Goal: Task Accomplishment & Management: Complete application form

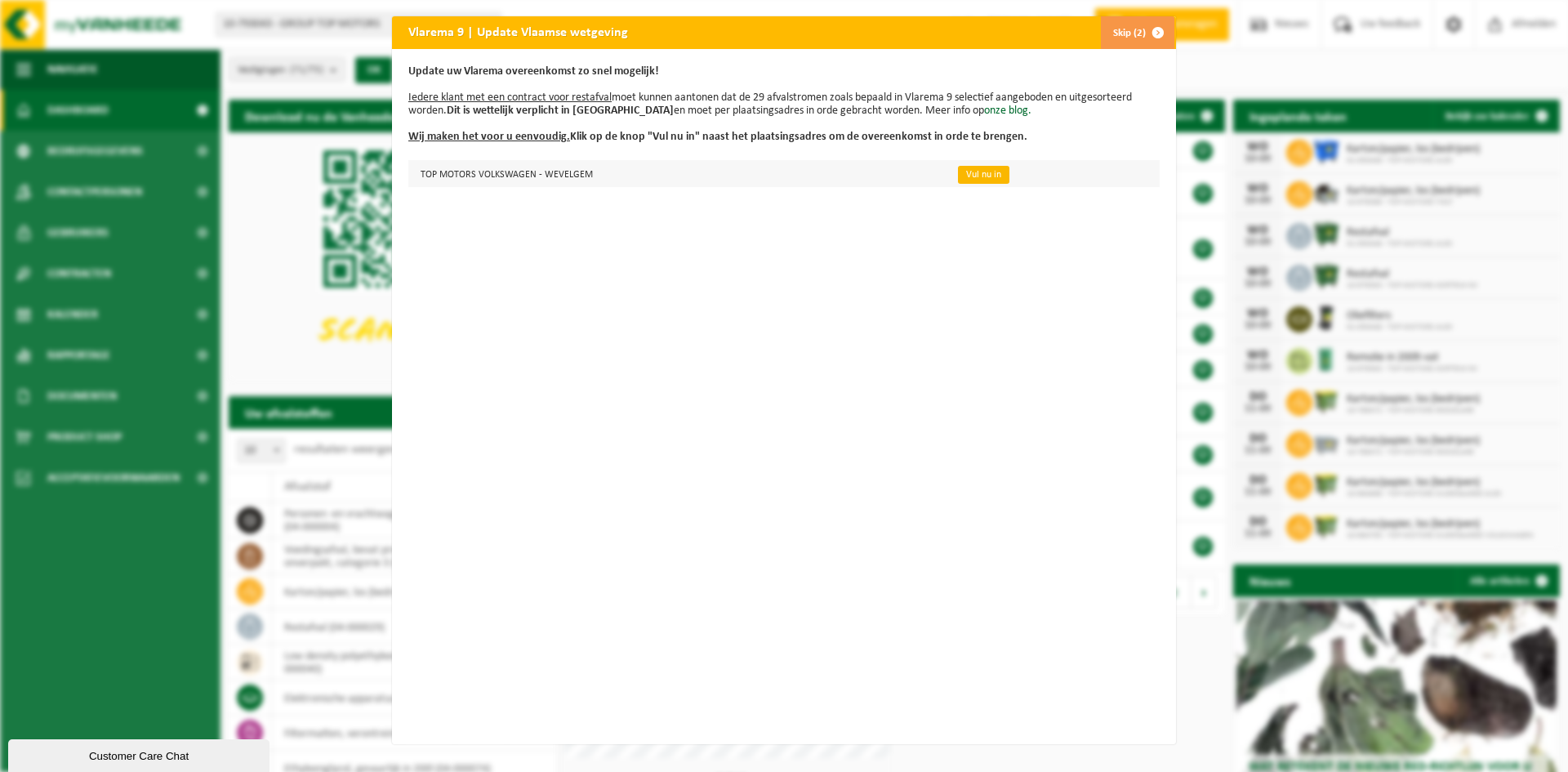
click at [969, 177] on link "Vul nu in" at bounding box center [984, 175] width 52 height 18
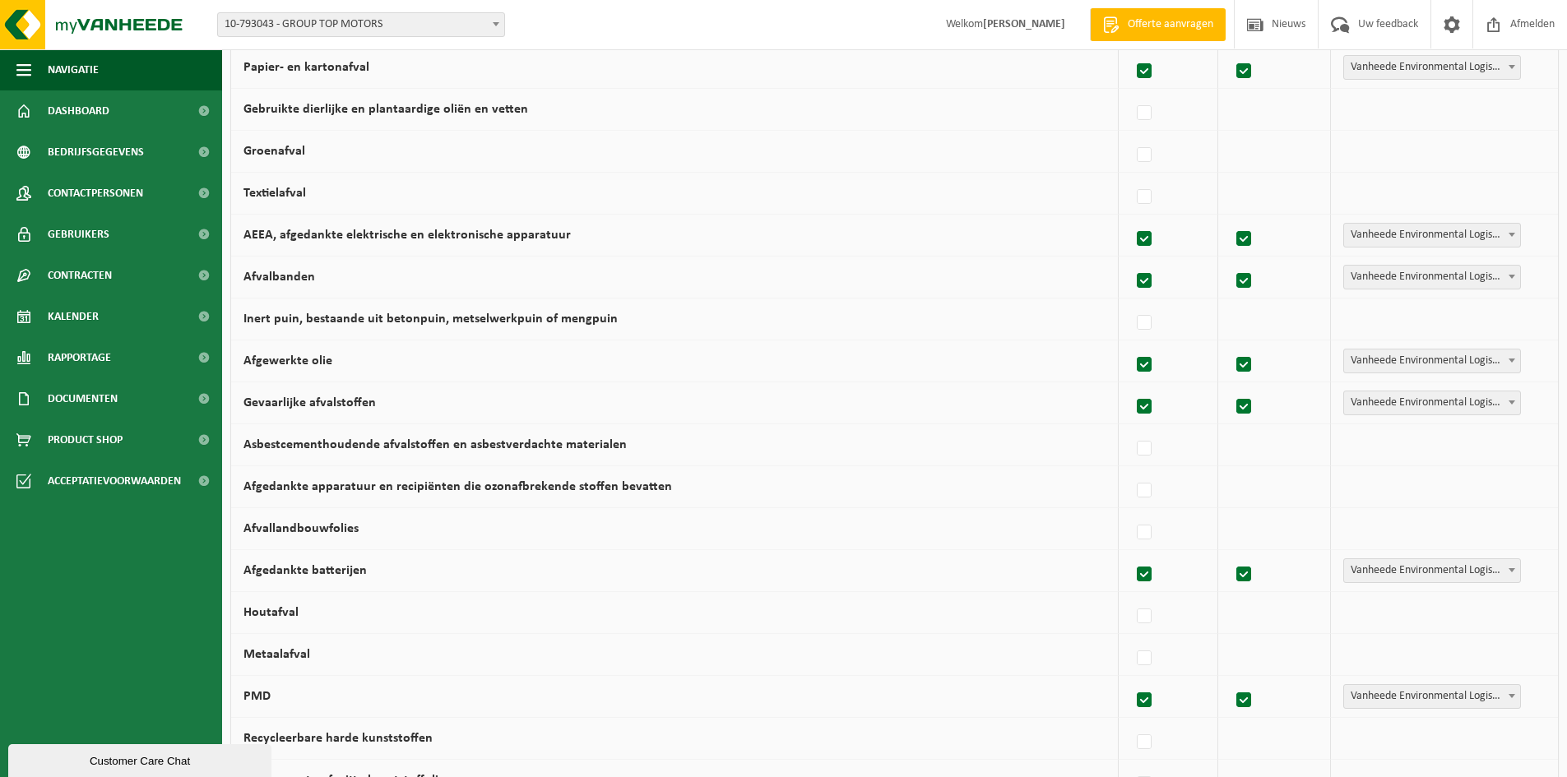
scroll to position [329, 0]
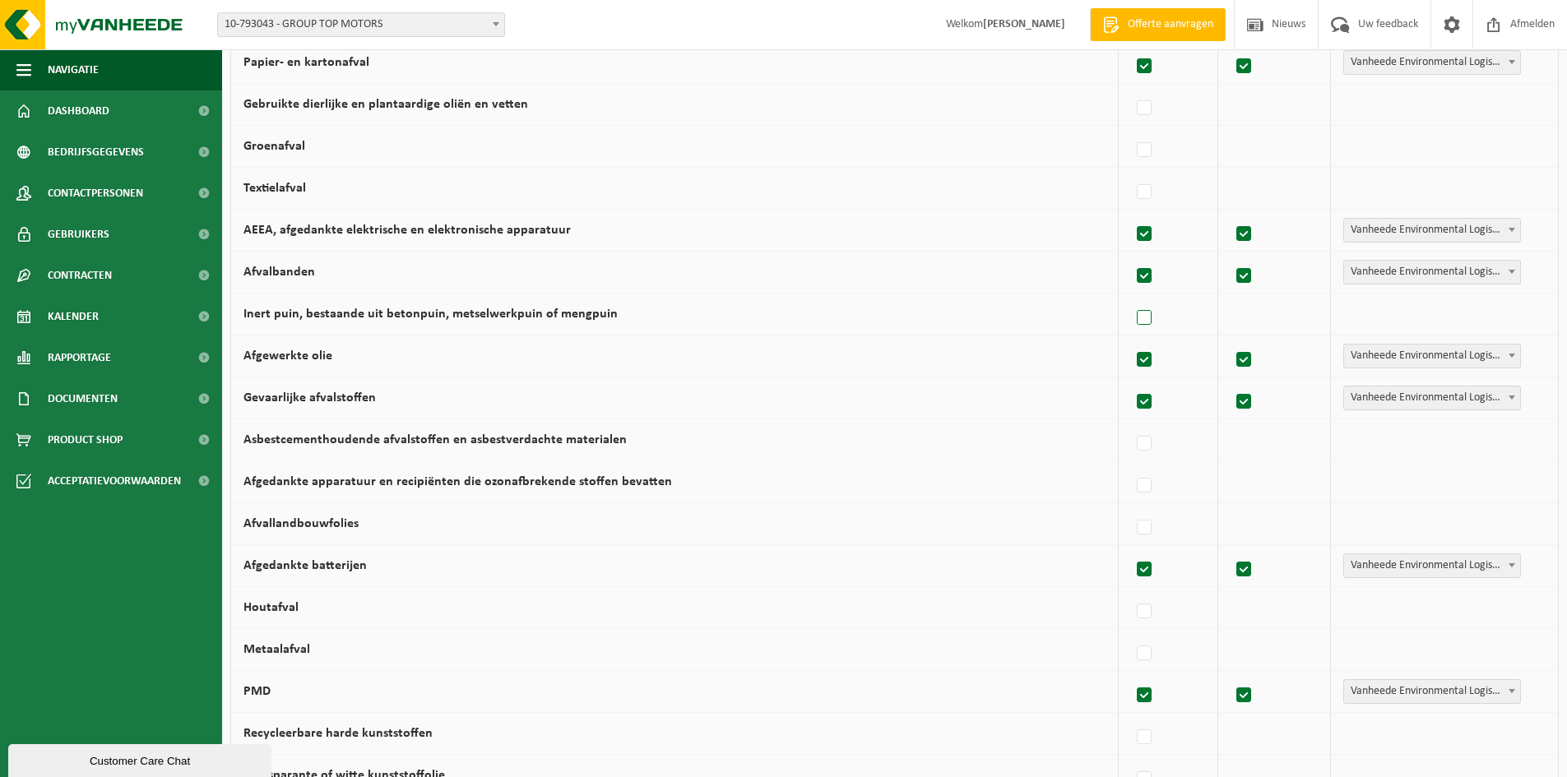
click at [1150, 317] on label at bounding box center [1144, 318] width 23 height 25
click at [1131, 298] on input "Inert puin, bestaande uit betonpuin, metselwerkpuin of mengpuin" at bounding box center [1130, 297] width 1 height 1
checkbox input "true"
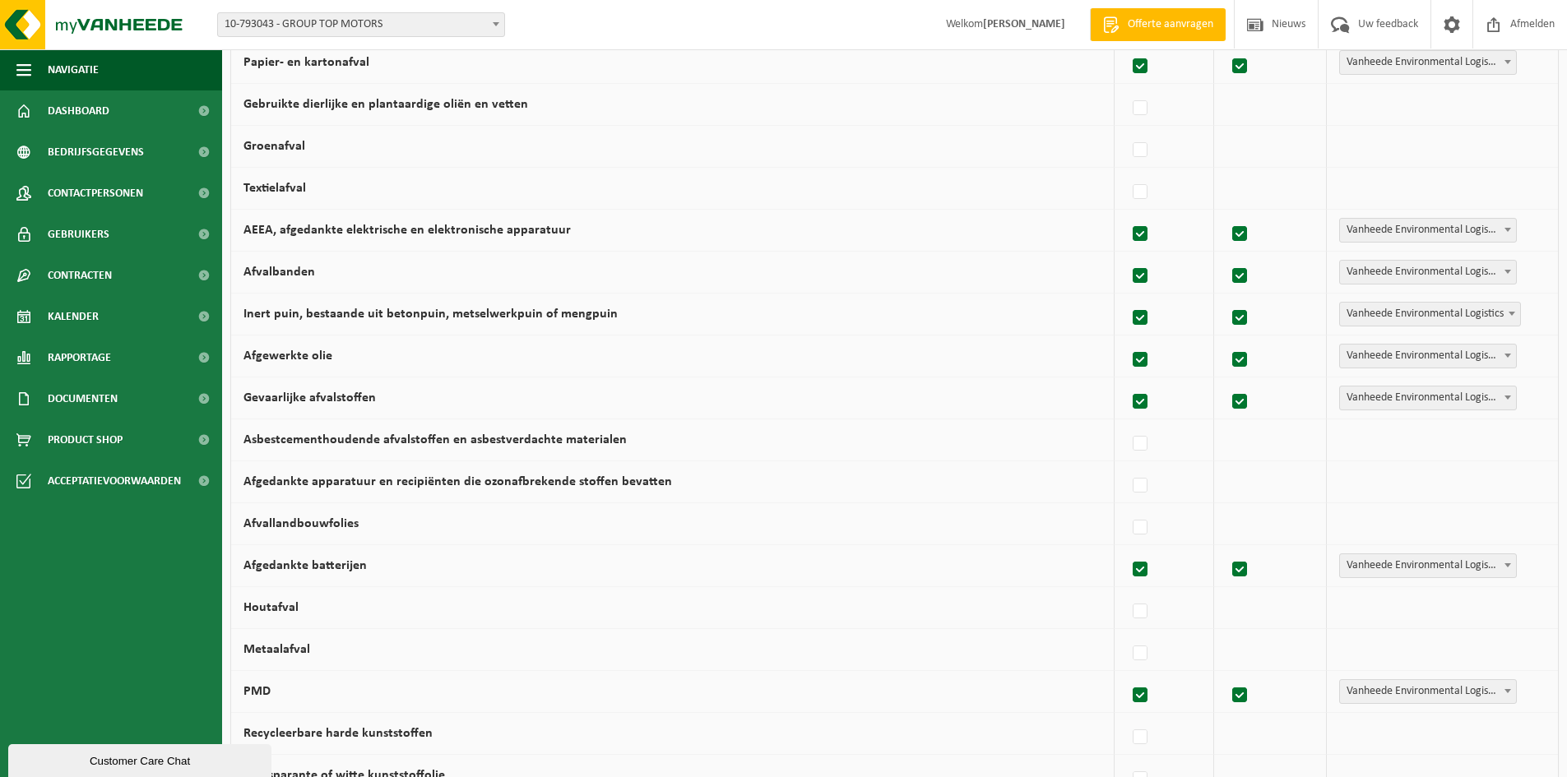
click at [1507, 312] on span at bounding box center [1511, 313] width 16 height 21
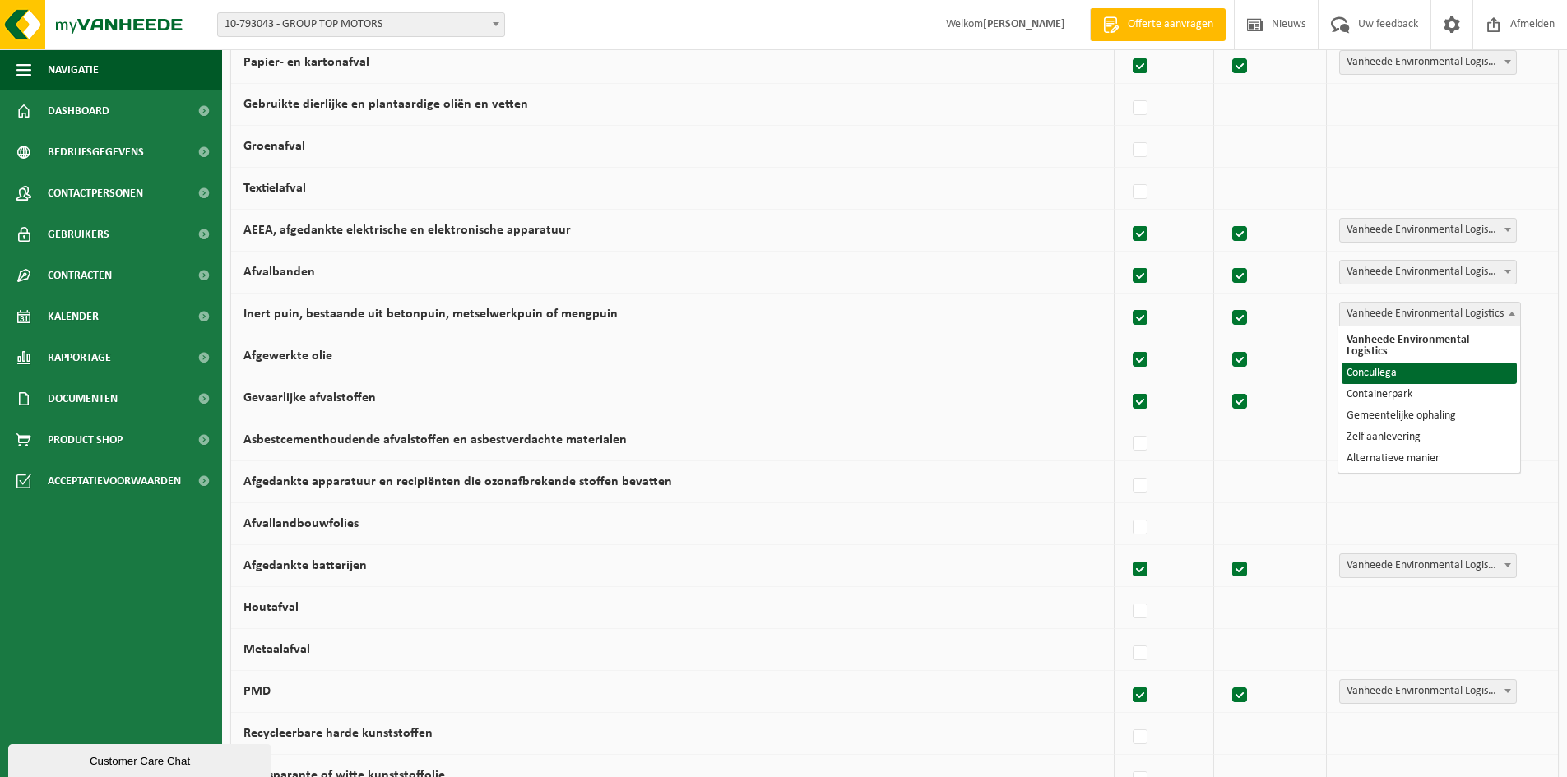
select select "Concullega"
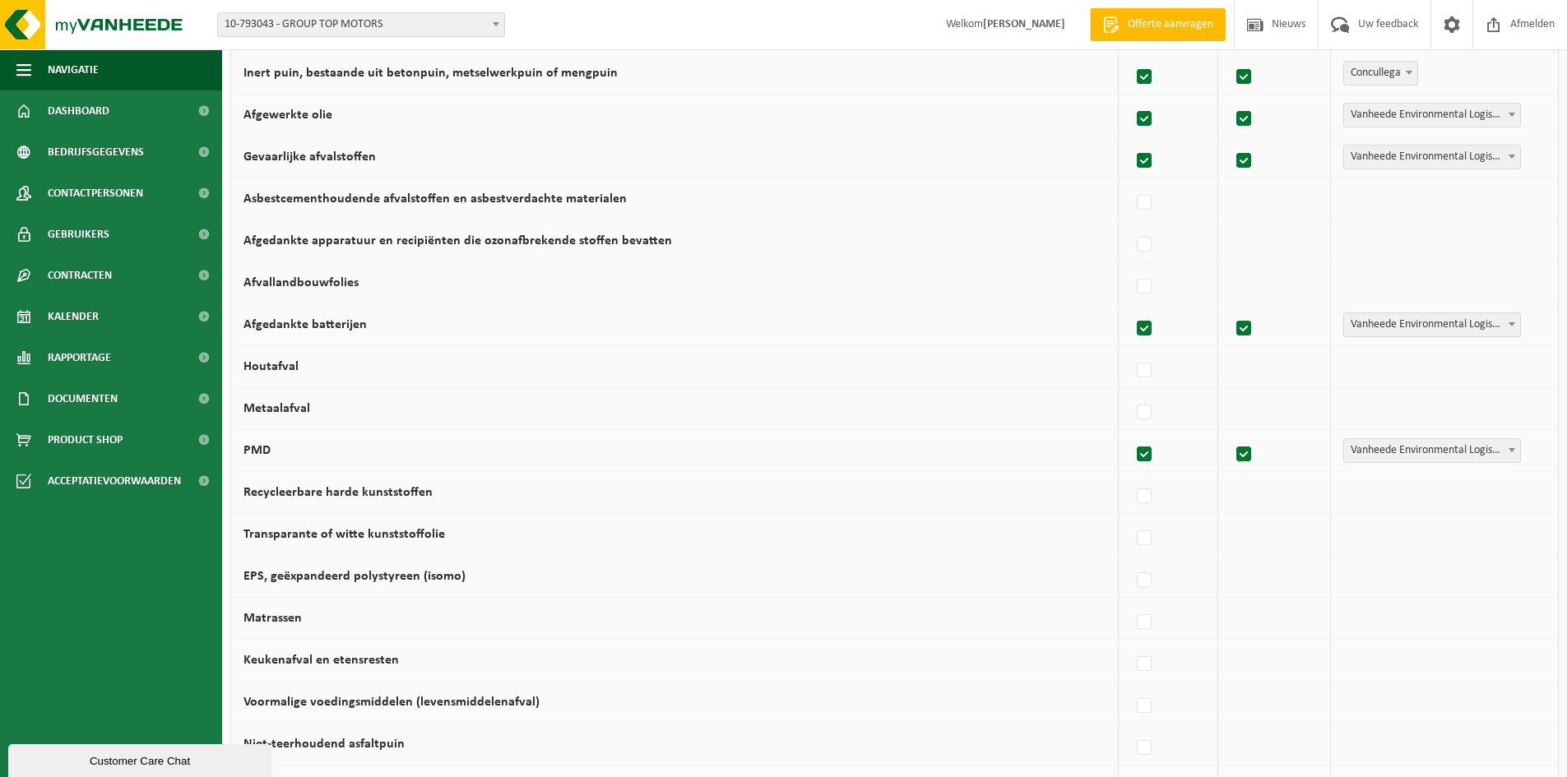
scroll to position [576, 0]
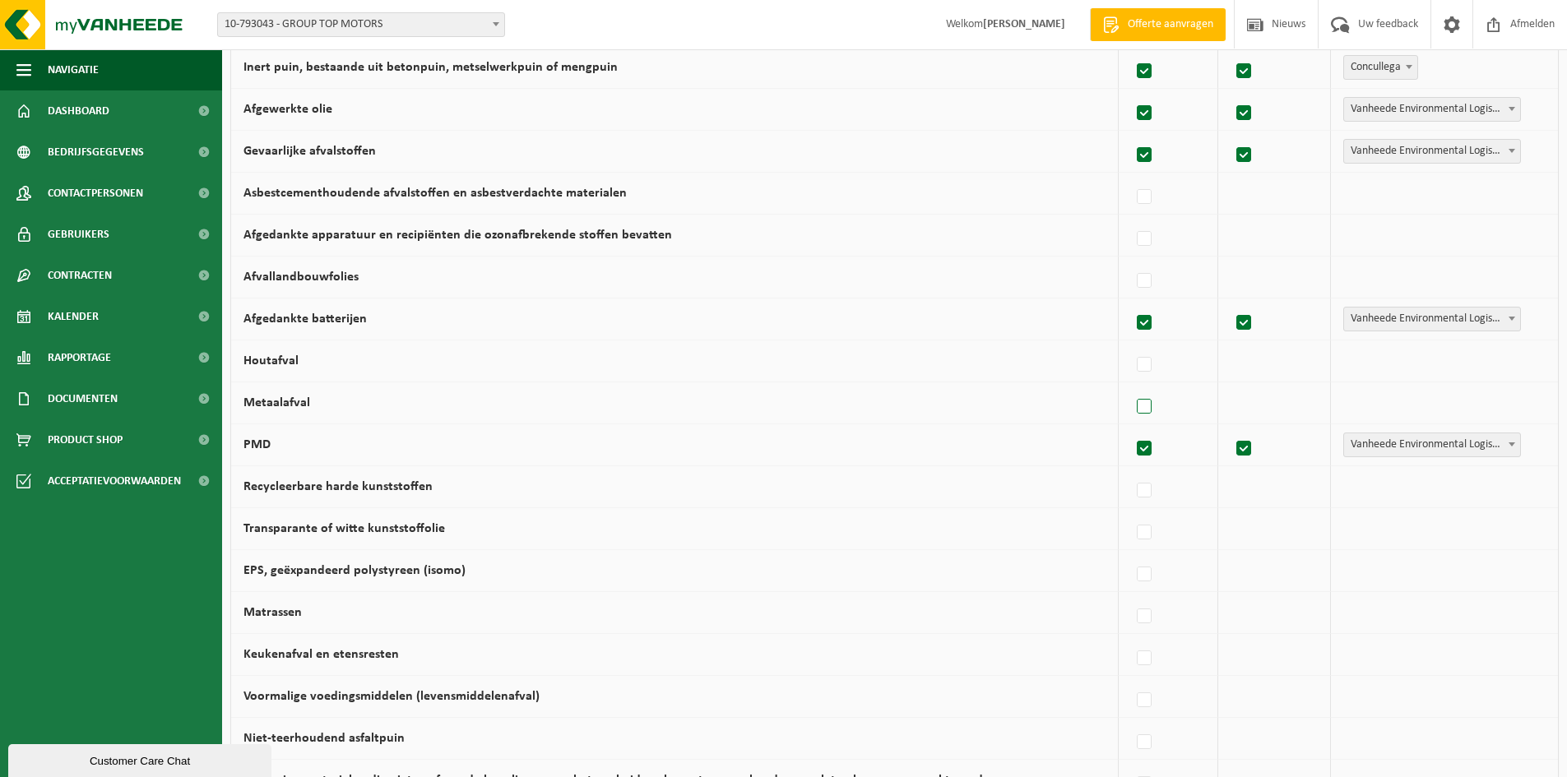
click at [1150, 405] on label at bounding box center [1144, 407] width 23 height 25
click at [1131, 387] on input "Metaalafval" at bounding box center [1130, 386] width 1 height 1
checkbox input "true"
click at [1460, 404] on span "Vanheede Environmental Logistics" at bounding box center [1430, 402] width 180 height 23
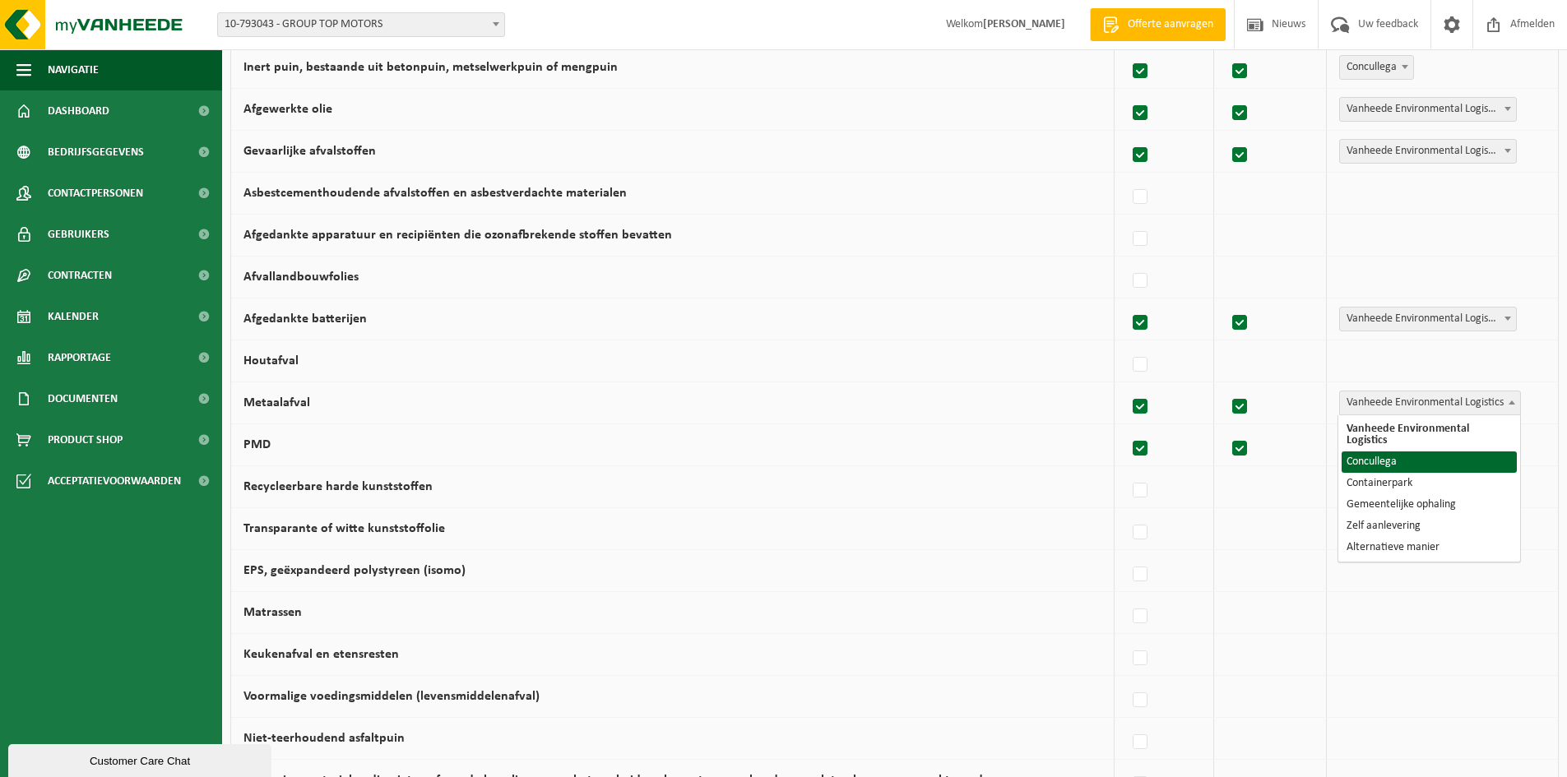
select select "Concullega"
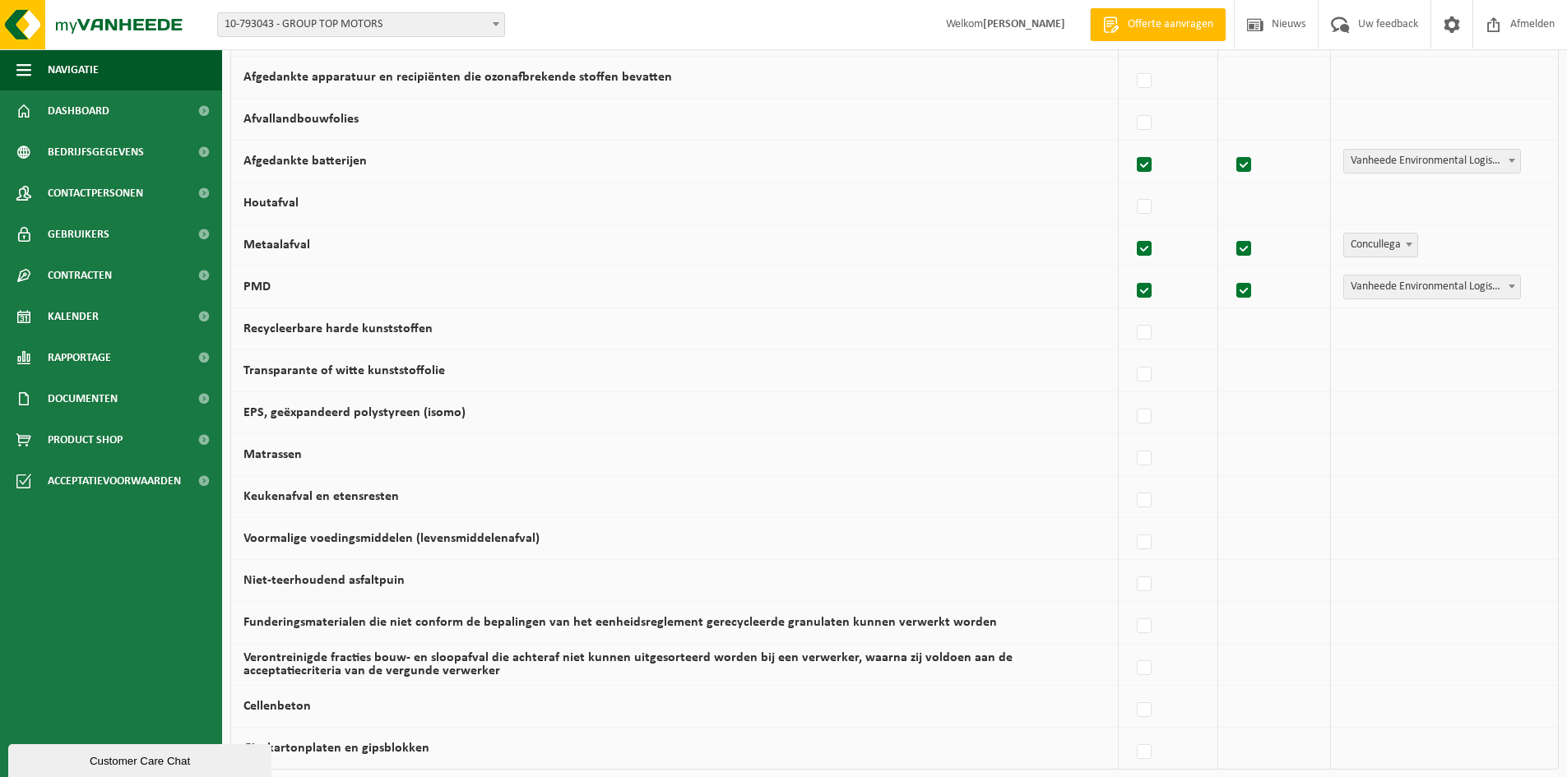
scroll to position [740, 0]
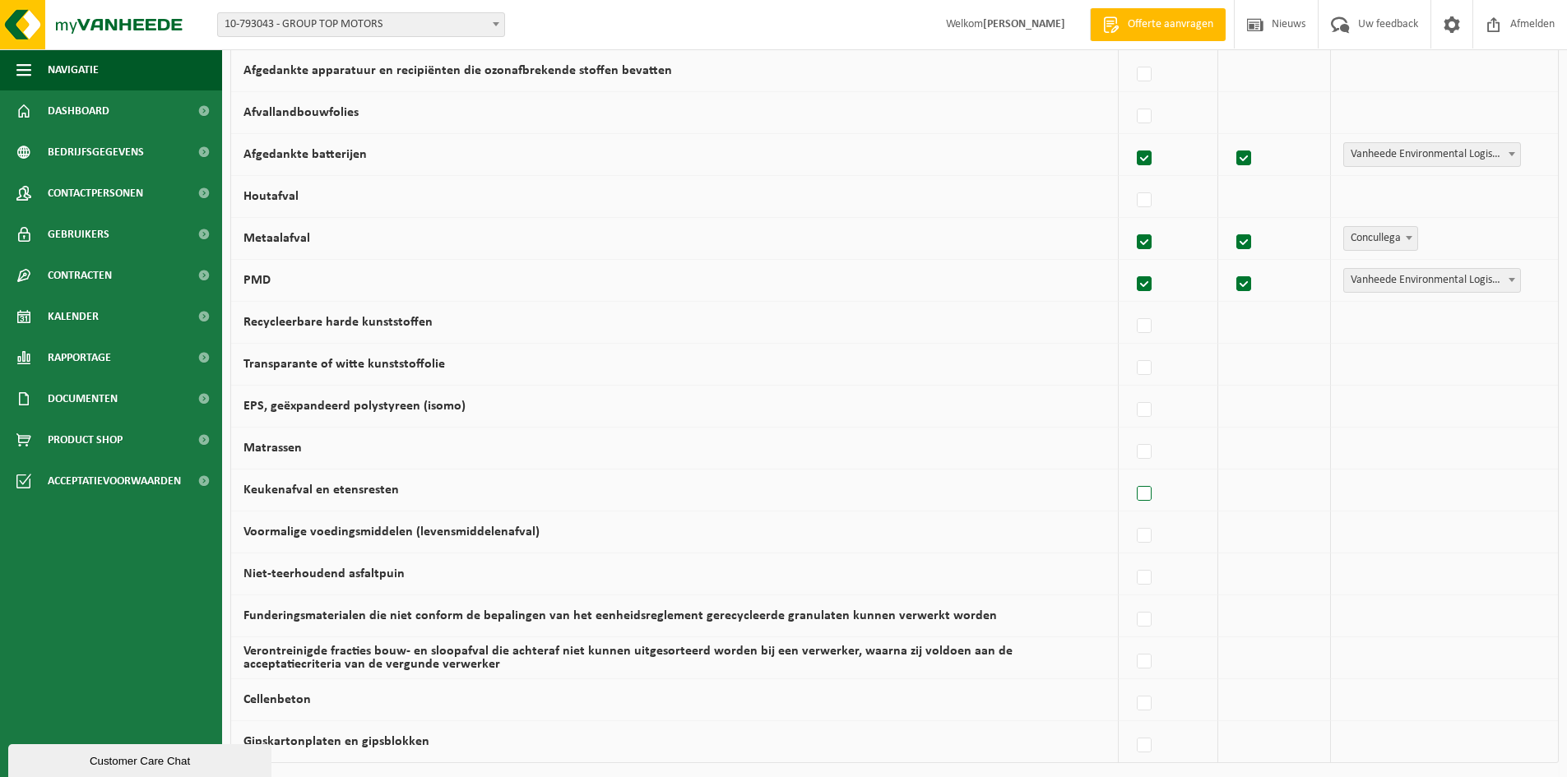
click at [1149, 493] on label at bounding box center [1144, 494] width 23 height 25
click at [1131, 474] on input "Keukenafval en etensresten" at bounding box center [1130, 473] width 1 height 1
checkbox input "true"
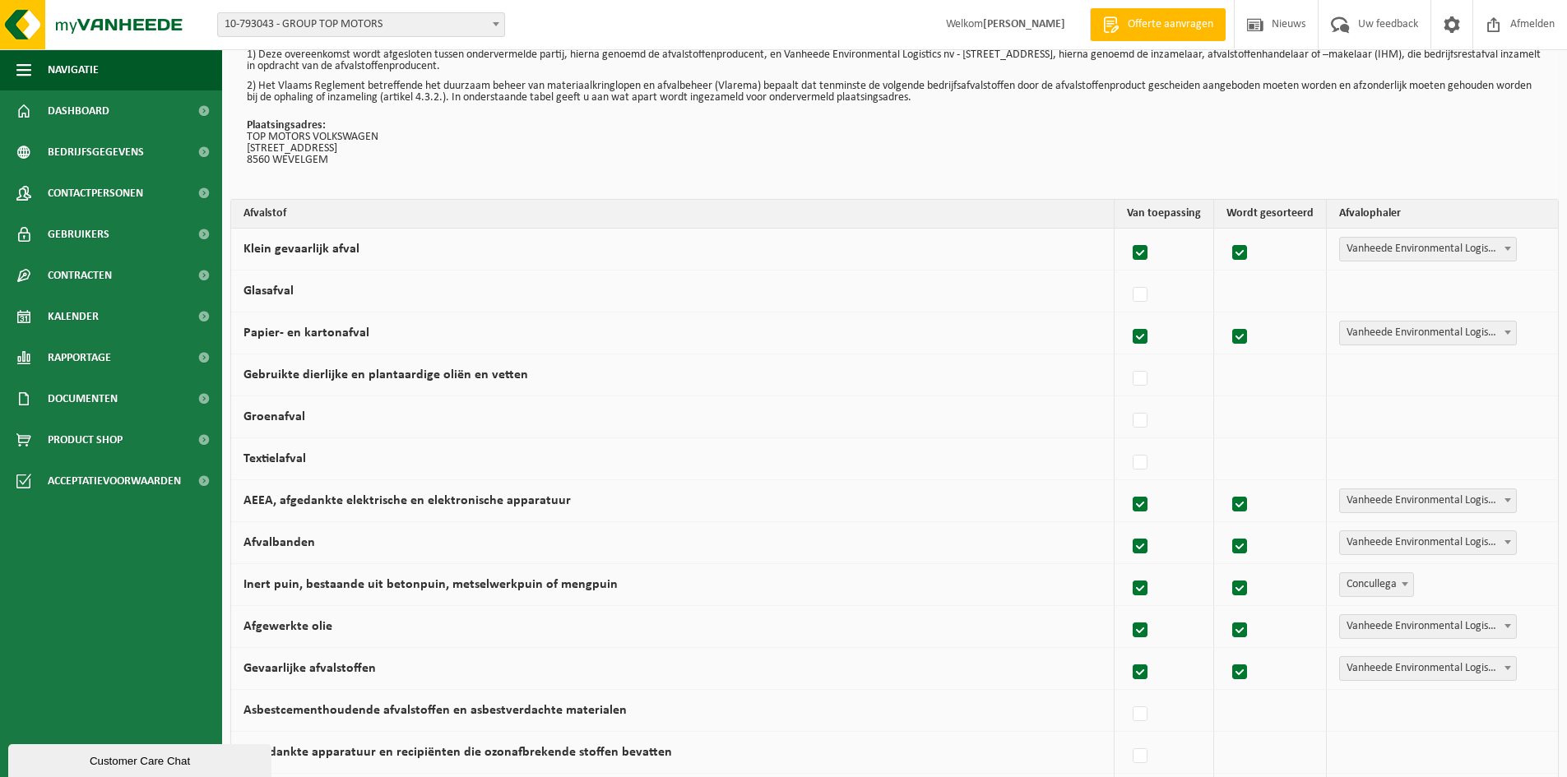
scroll to position [24, 0]
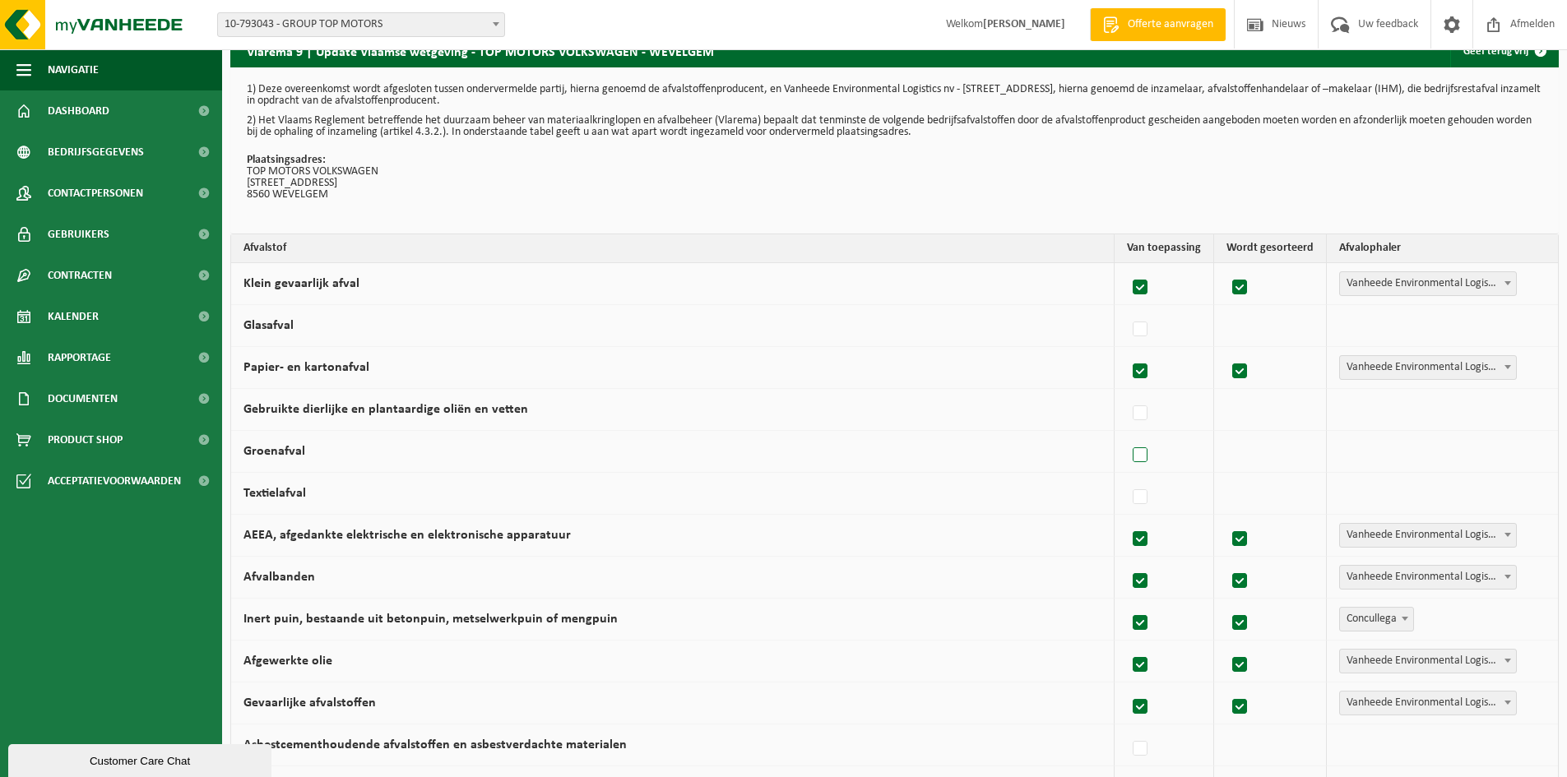
click at [1141, 456] on label at bounding box center [1140, 455] width 23 height 25
click at [1127, 435] on input "Groenafval" at bounding box center [1126, 434] width 1 height 1
checkbox input "true"
click at [1508, 447] on span at bounding box center [1511, 450] width 16 height 21
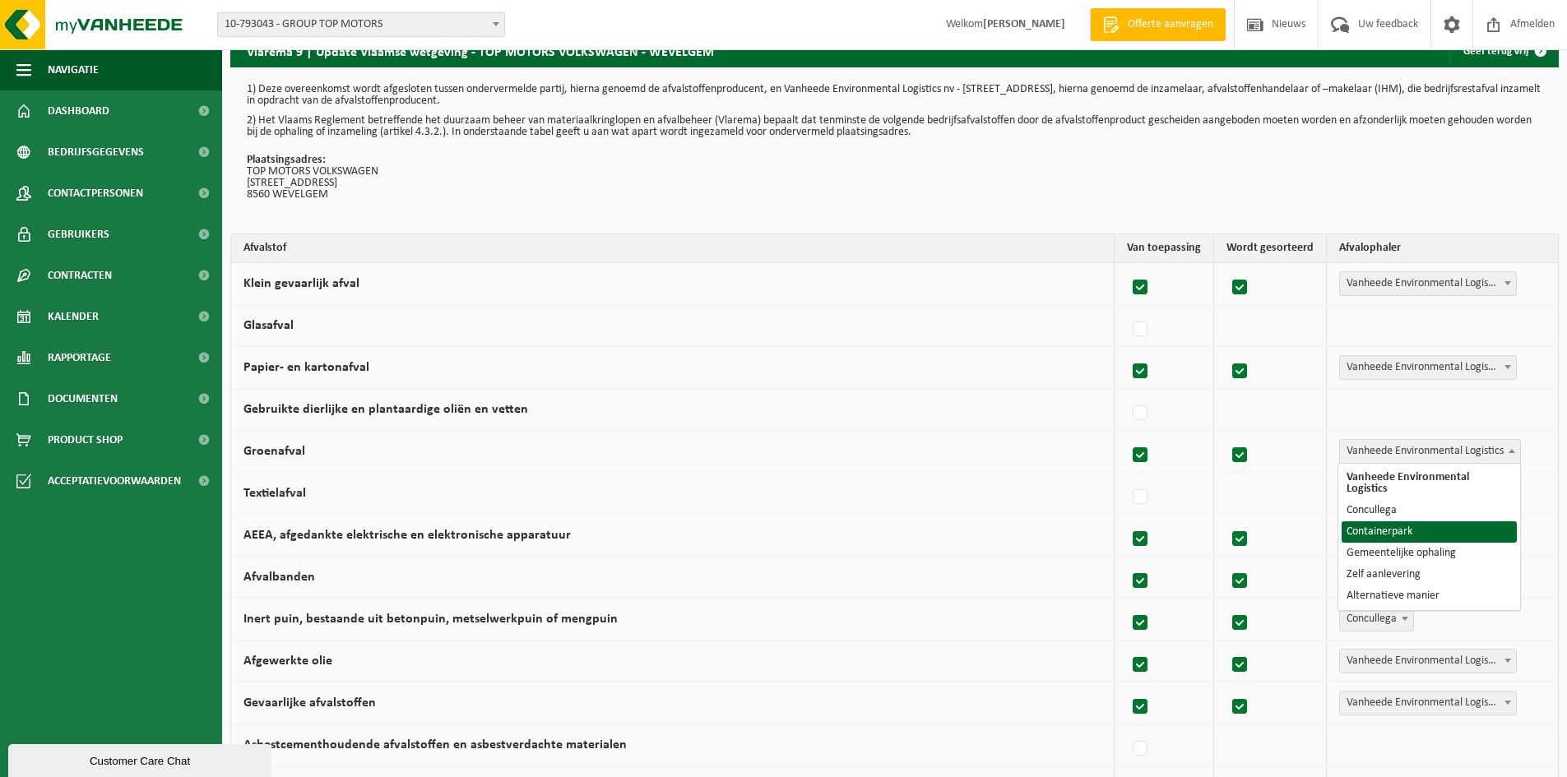
select select "Containerpark"
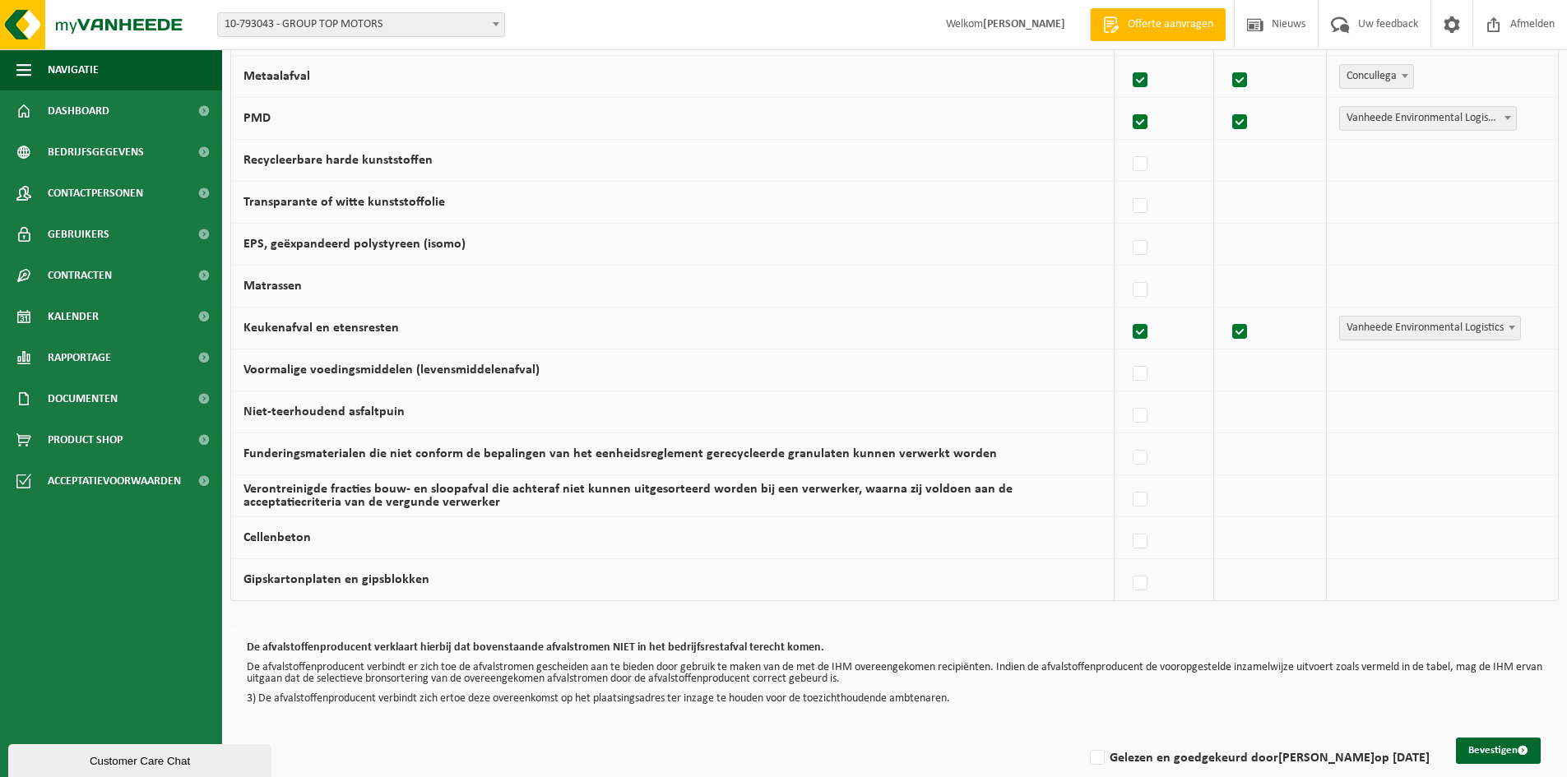
scroll to position [928, 0]
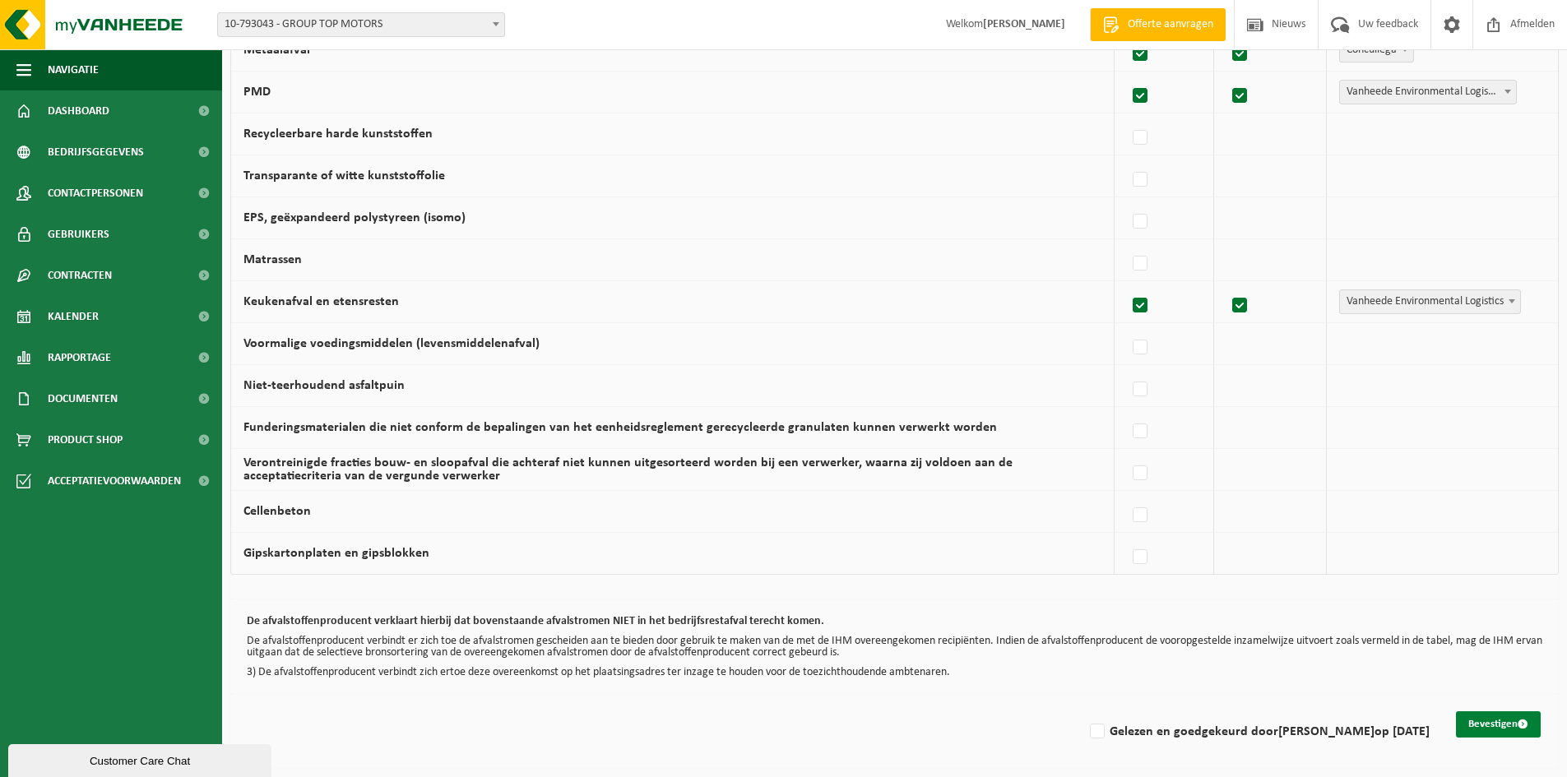
click at [1507, 726] on button "Bevestigen" at bounding box center [1498, 724] width 85 height 26
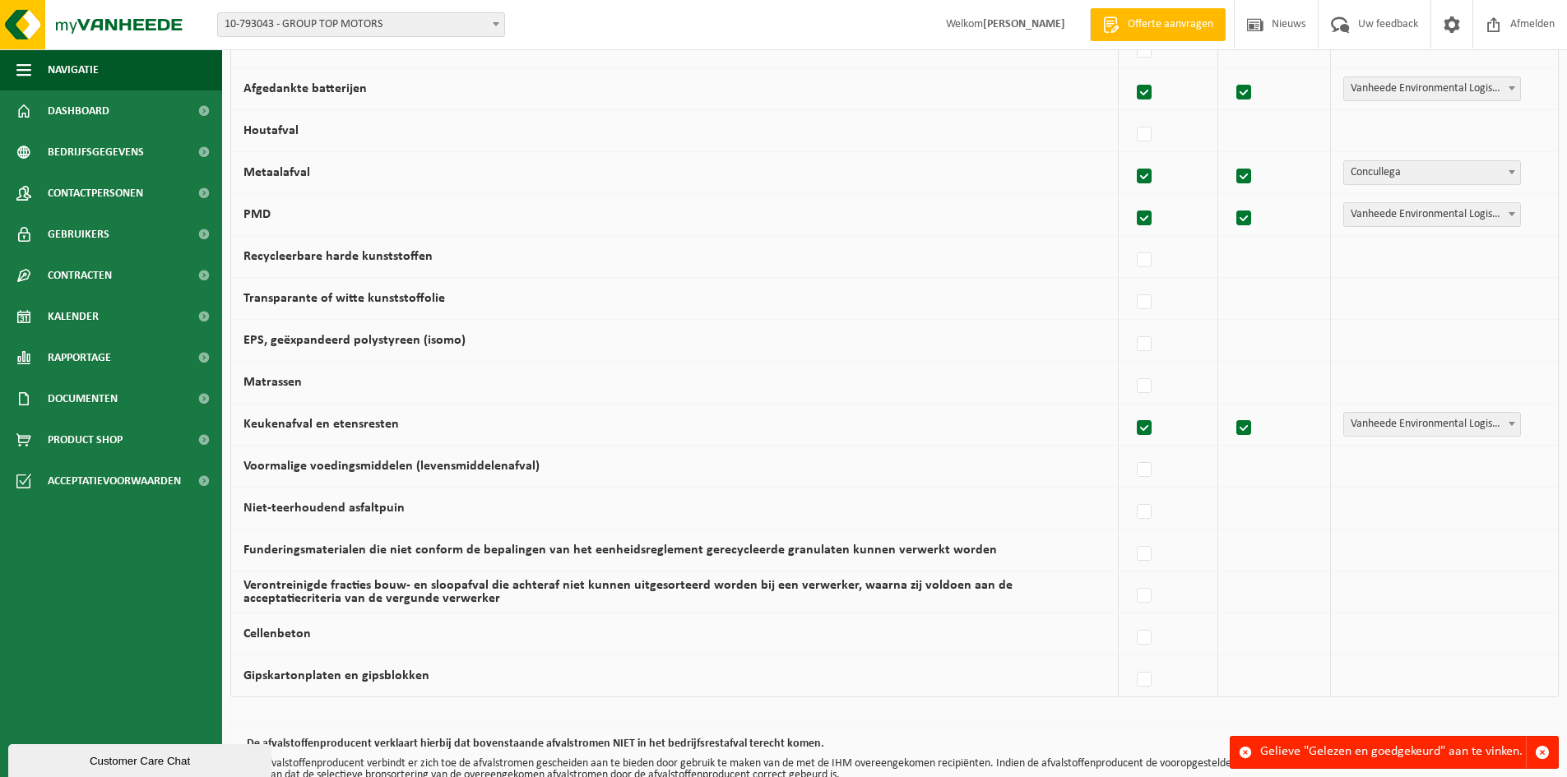
scroll to position [928, 0]
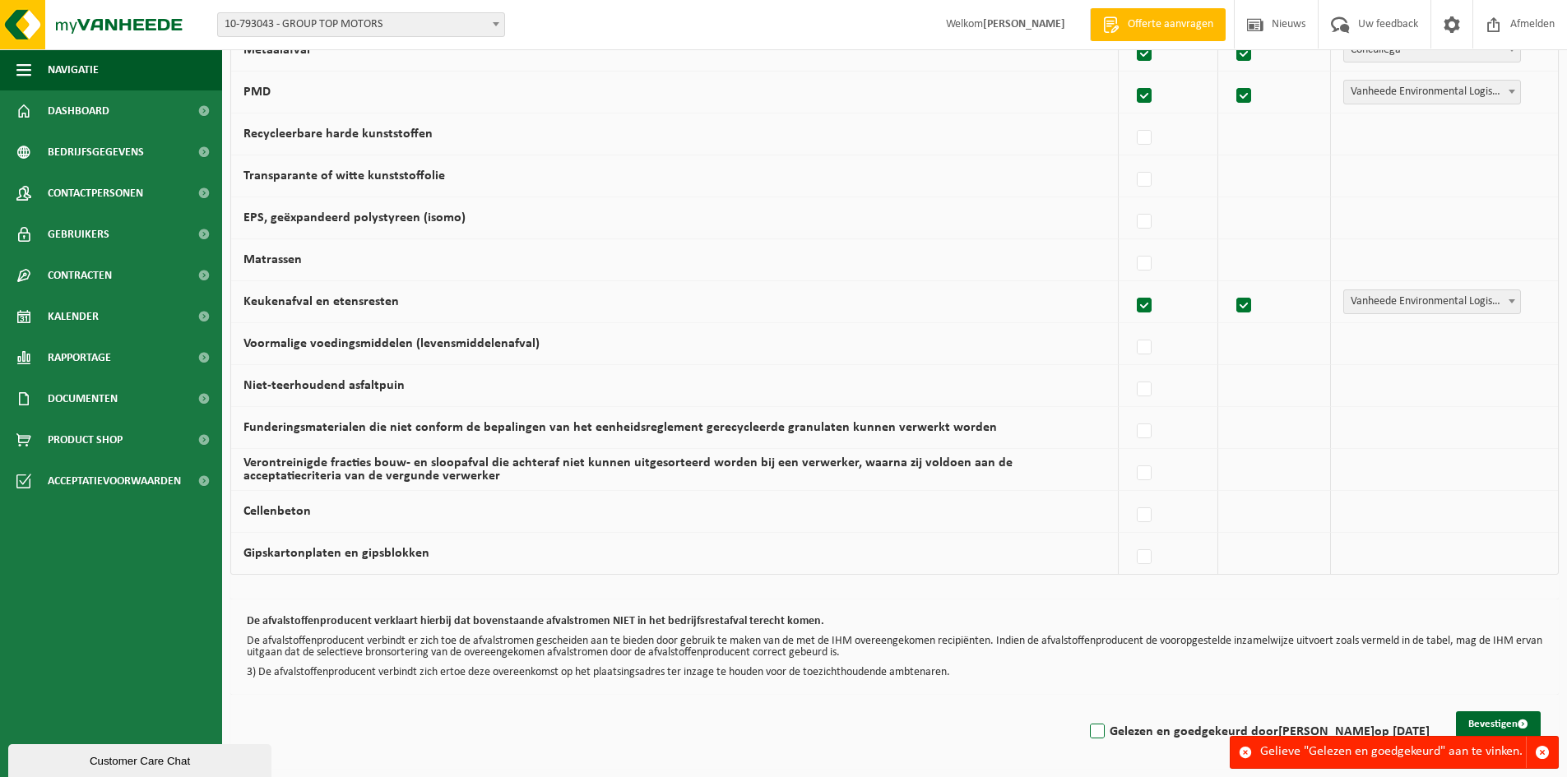
click at [1086, 739] on label "Gelezen en goedgekeurd door BART VANLISSUM op 10/09/25" at bounding box center [1257, 732] width 343 height 25
click at [1083, 711] on input "Gelezen en goedgekeurd door BART VANLISSUM op 10/09/25" at bounding box center [1083, 711] width 1 height 1
checkbox input "true"
click at [1504, 719] on button "Bevestigen" at bounding box center [1498, 724] width 85 height 26
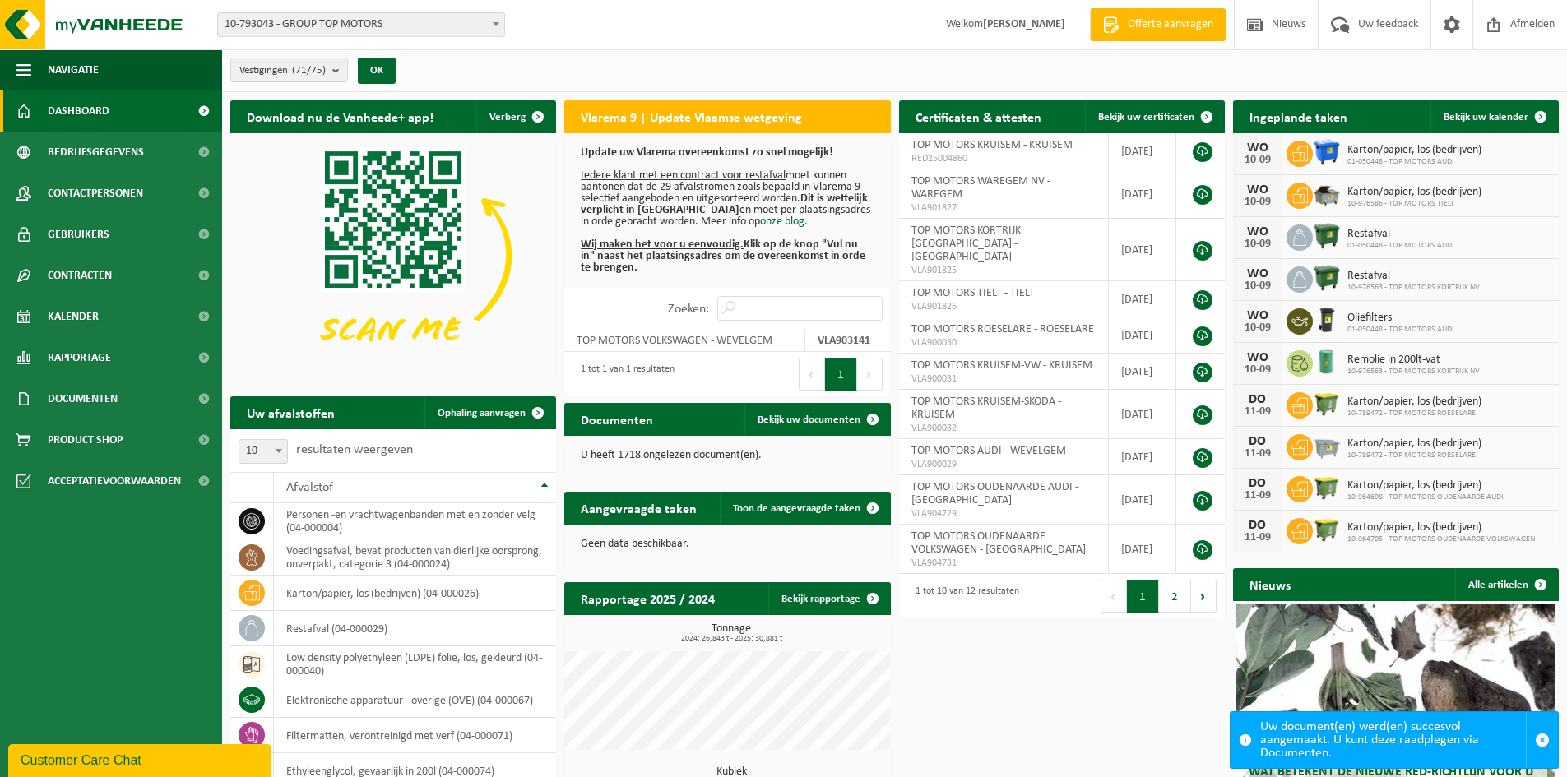
click at [743, 114] on h2 "Vlarema 9 | Update Vlaamse wetgeving" at bounding box center [691, 116] width 254 height 32
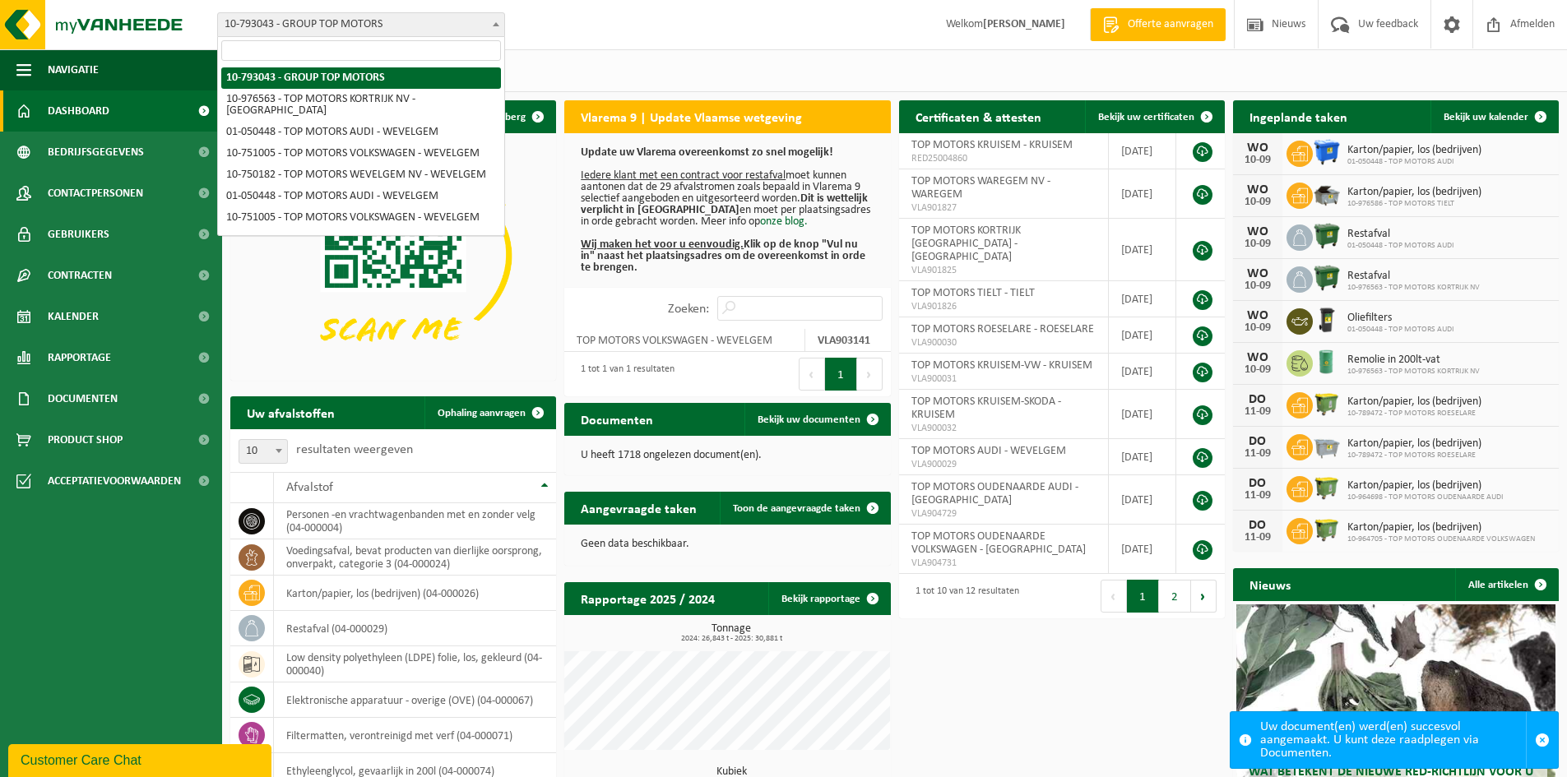
click at [398, 23] on span "10-793043 - GROUP TOP MOTORS" at bounding box center [361, 24] width 286 height 23
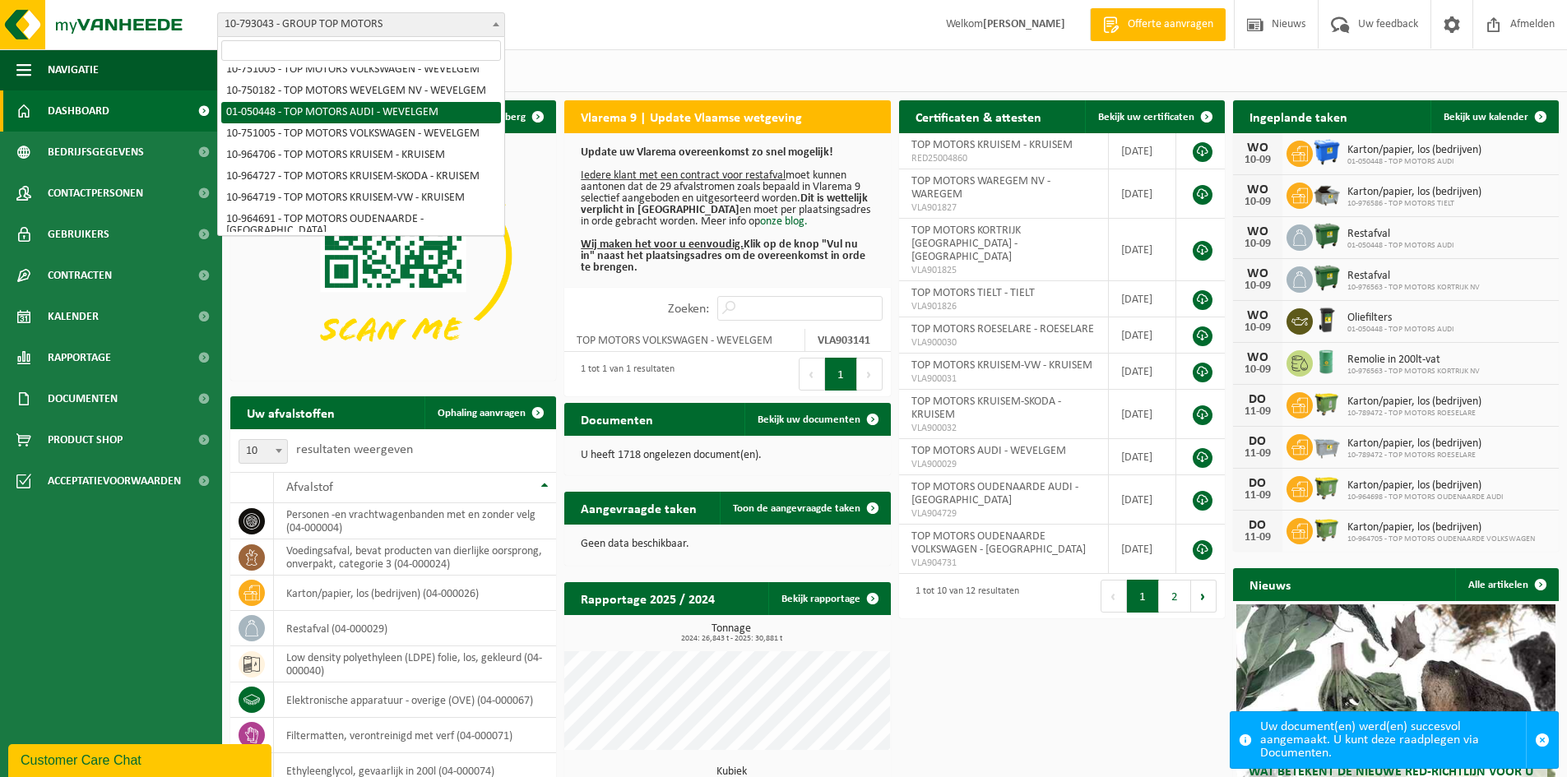
scroll to position [164, 0]
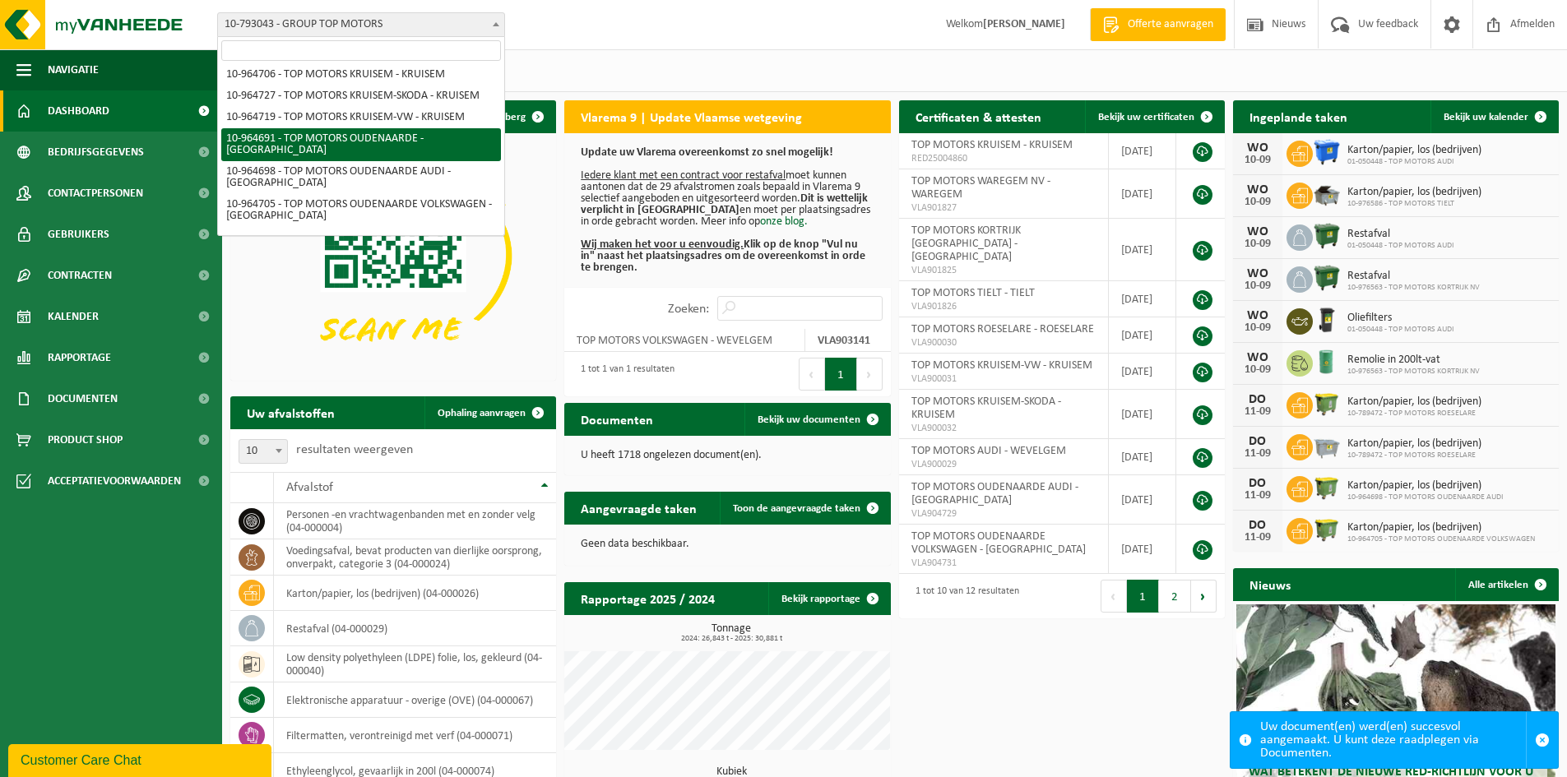
select select "151878"
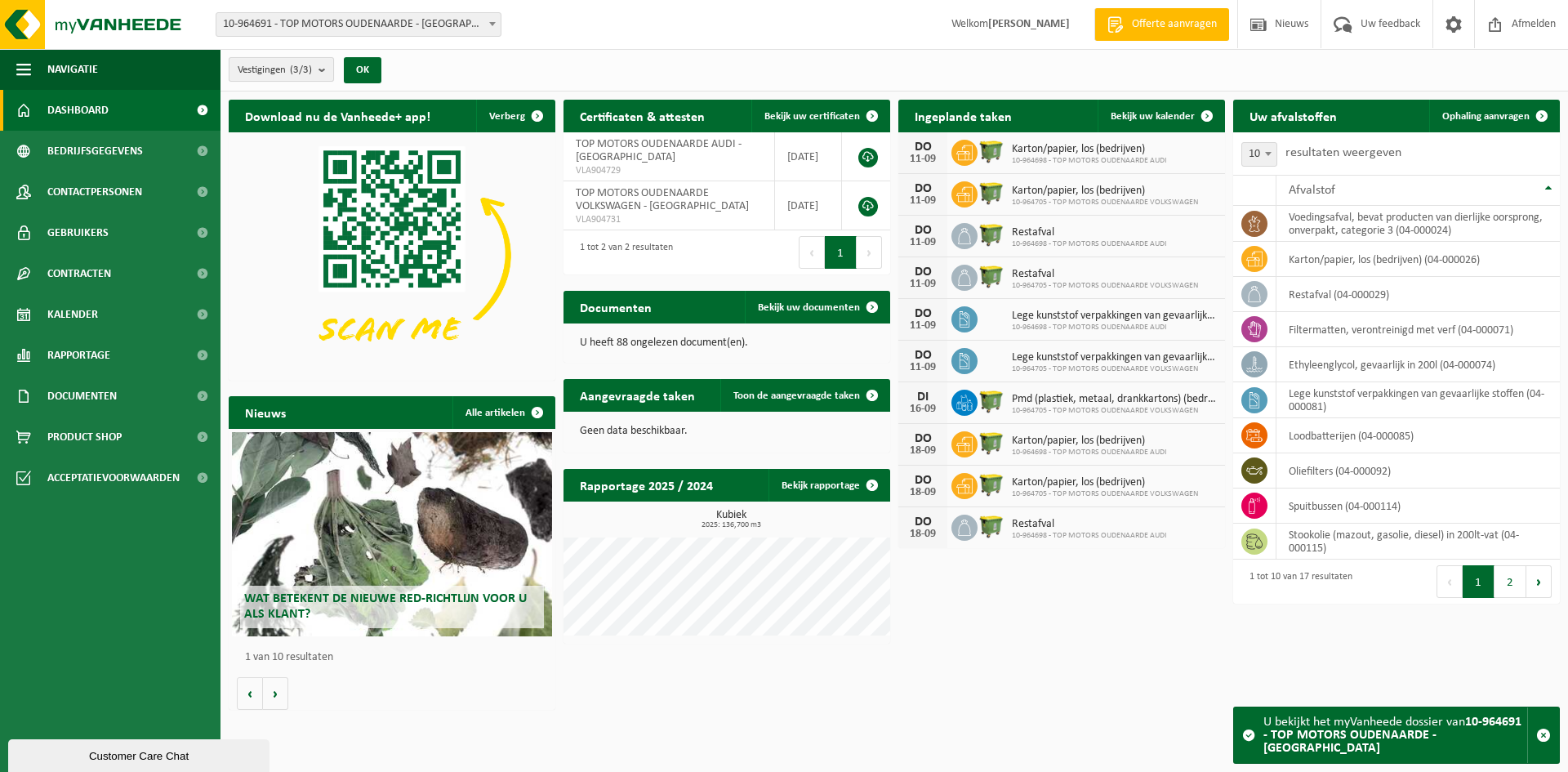
click at [320, 76] on button "Vestigingen (3/3)" at bounding box center [281, 70] width 105 height 25
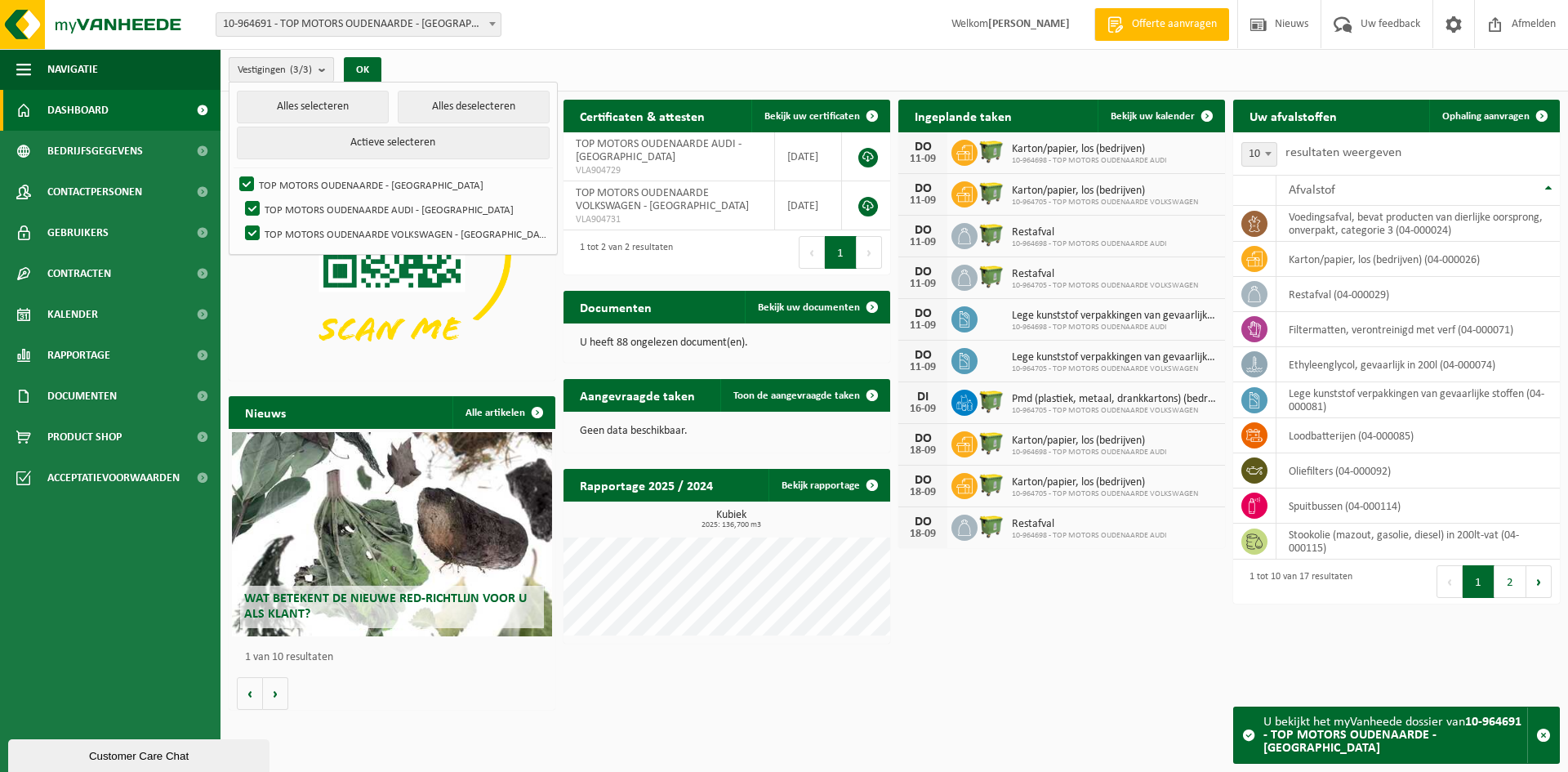
click at [320, 76] on button "Vestigingen (3/3)" at bounding box center [281, 70] width 105 height 25
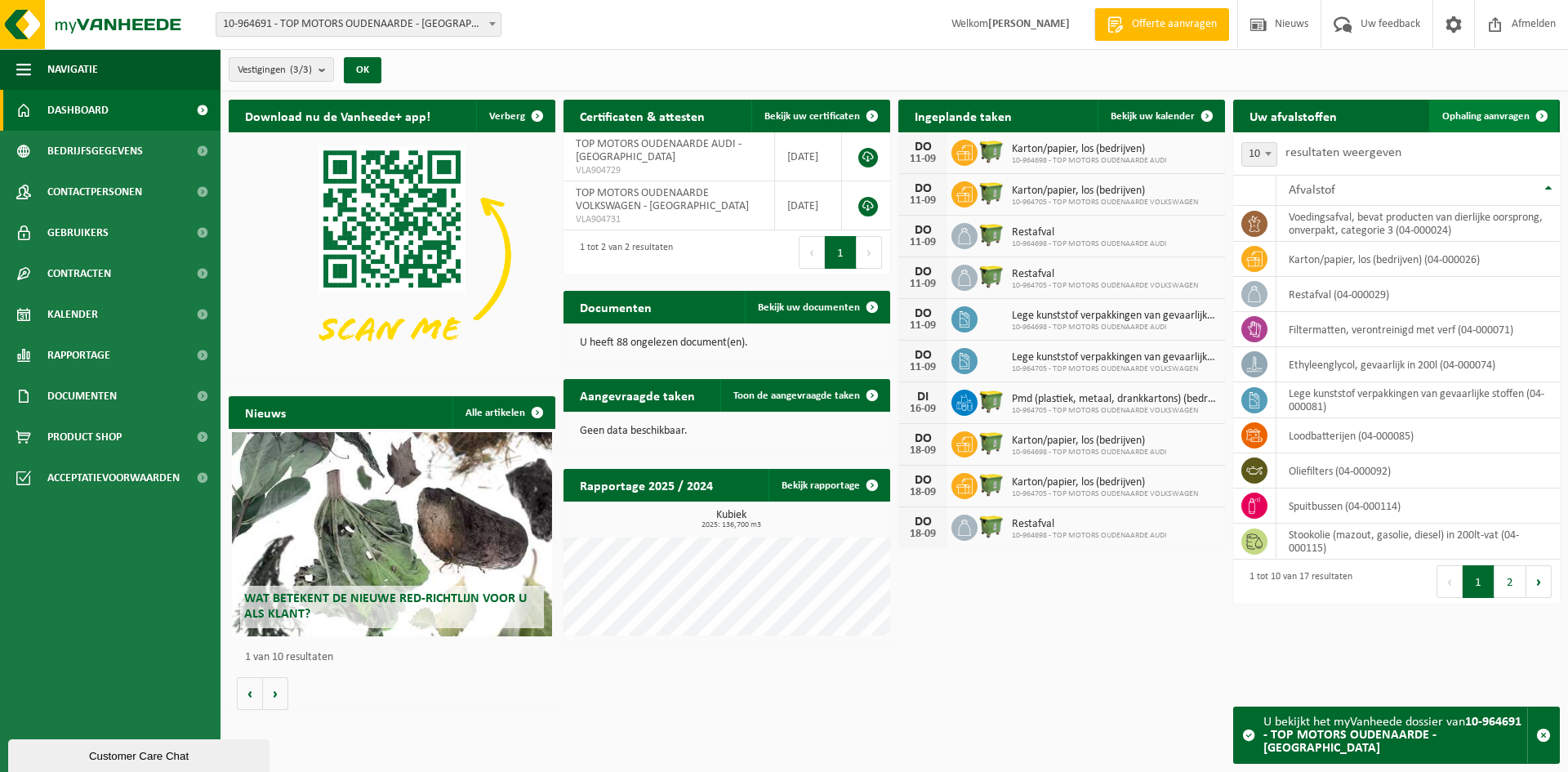
click at [1496, 117] on span "Ophaling aanvragen" at bounding box center [1486, 116] width 87 height 11
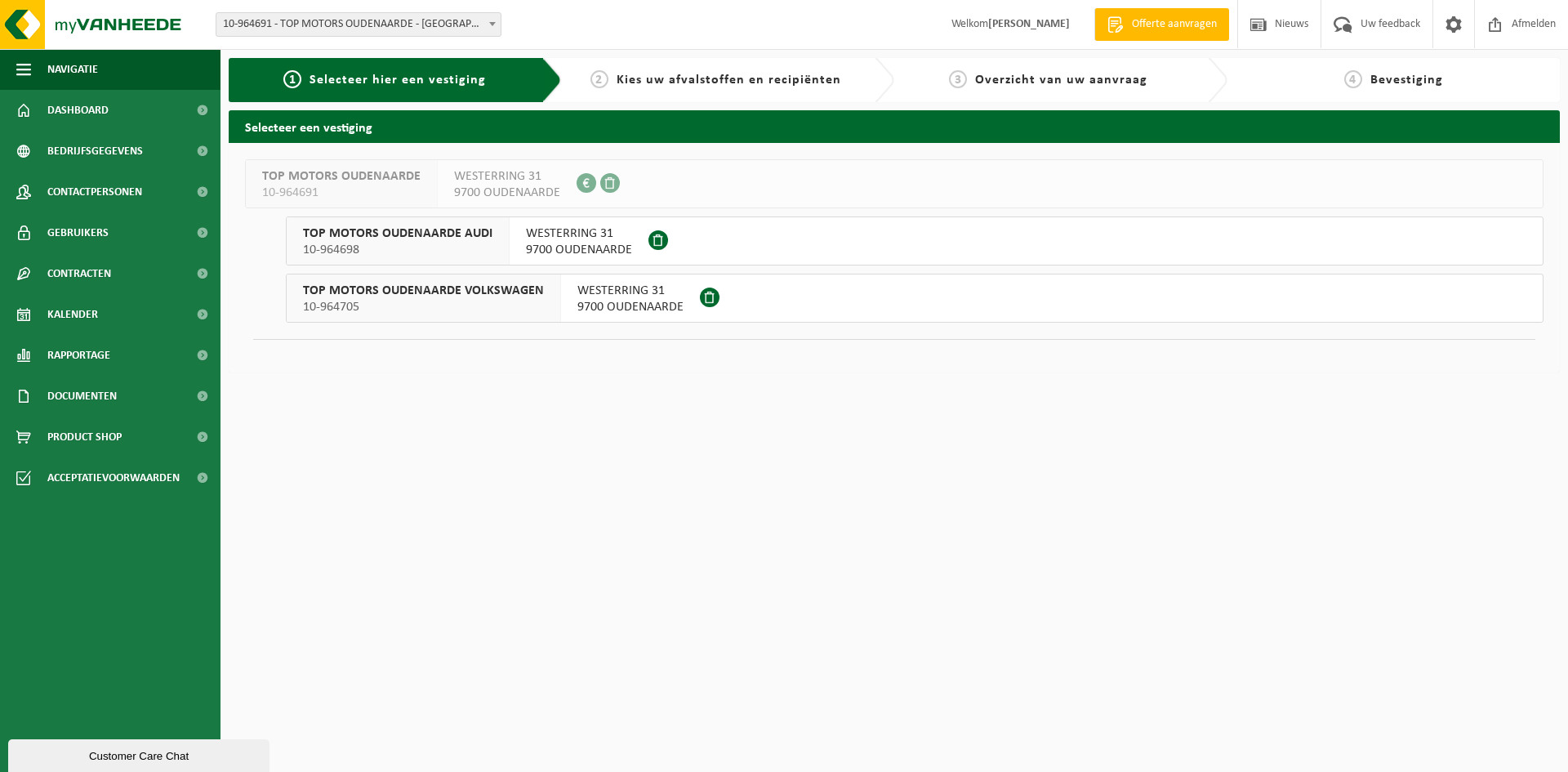
click at [703, 295] on span at bounding box center [710, 297] width 20 height 20
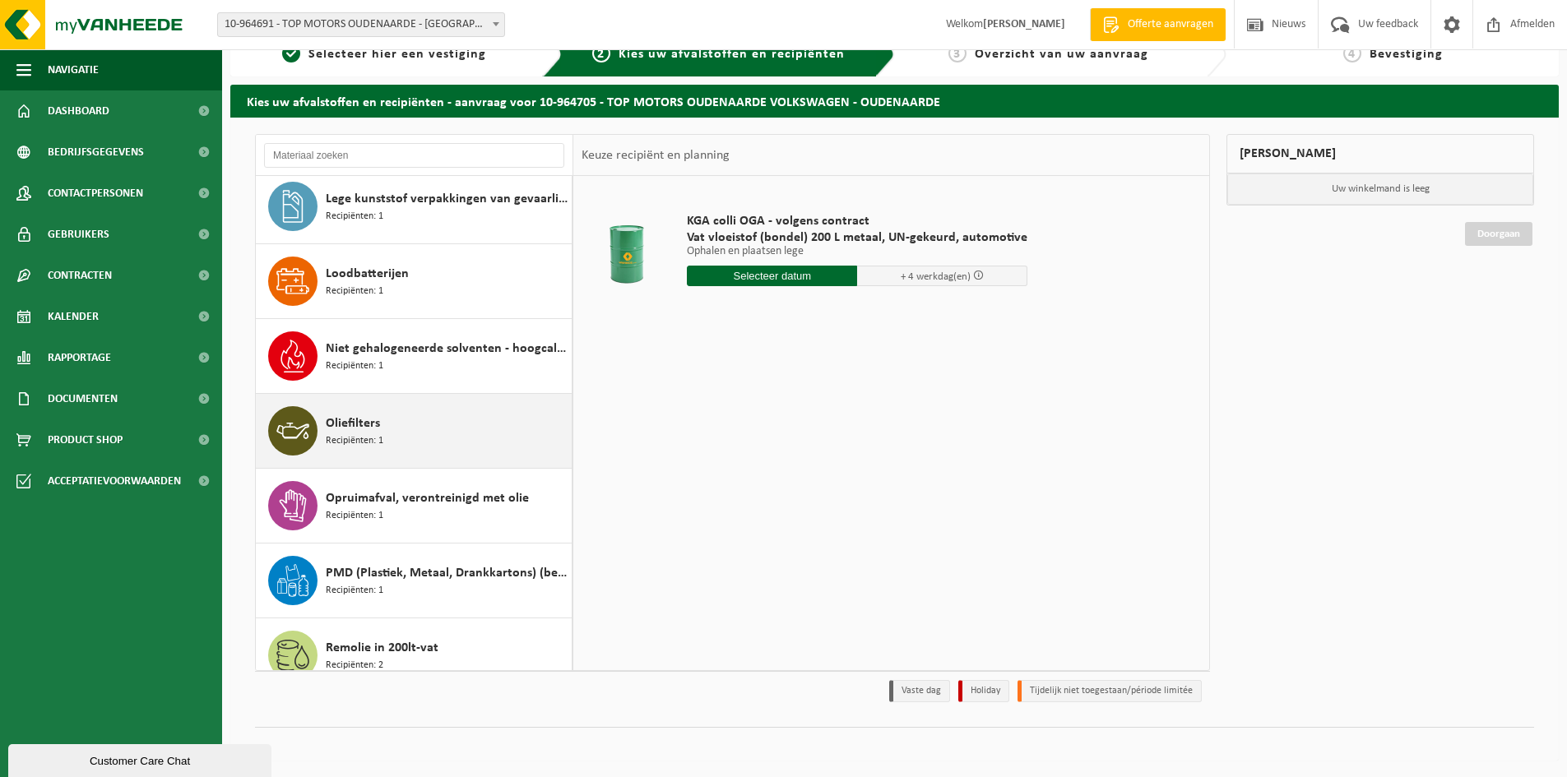
scroll to position [224, 0]
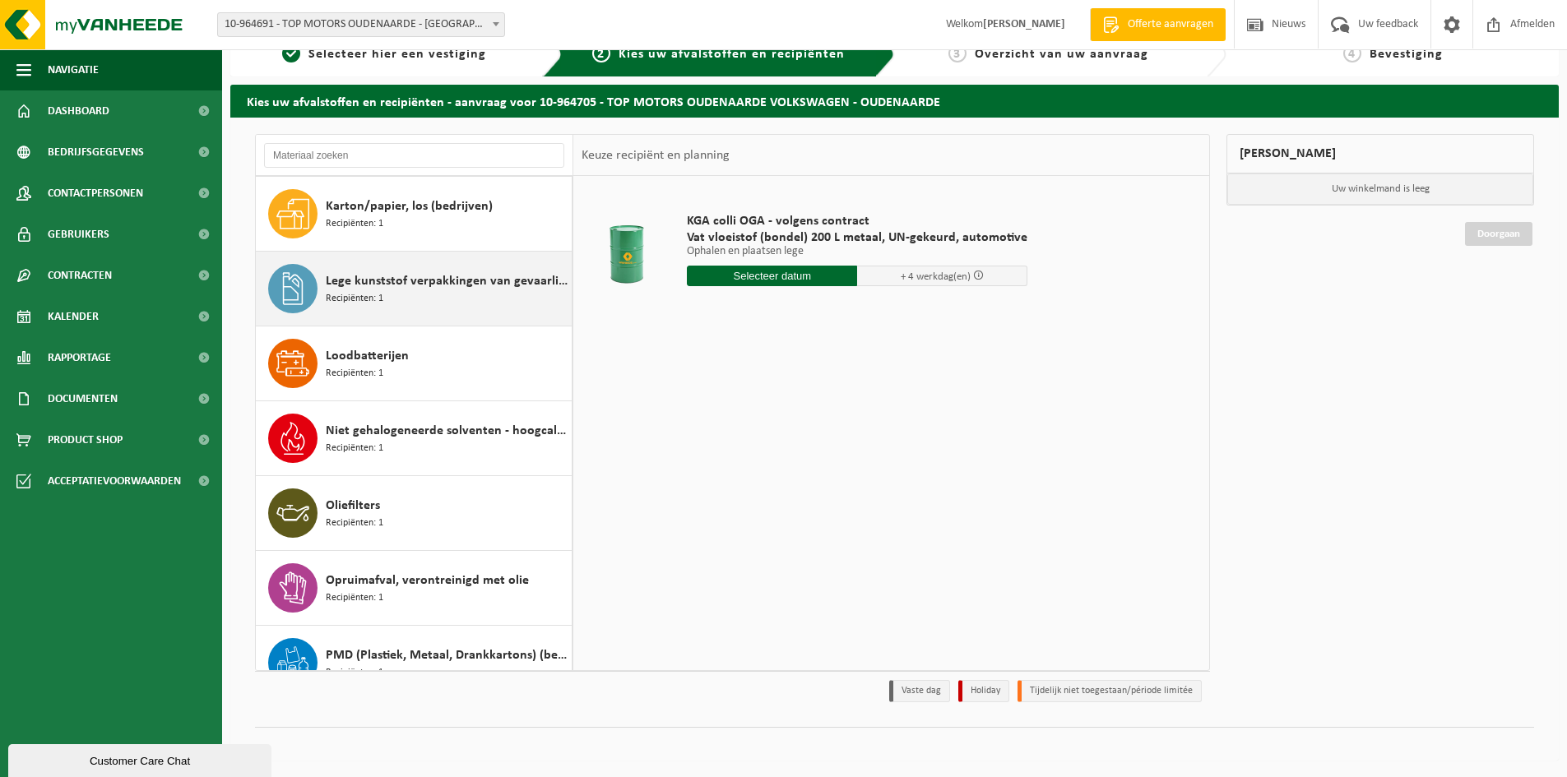
click at [429, 287] on span "Lege kunststof verpakkingen van gevaarlijke stoffen" at bounding box center [447, 281] width 242 height 20
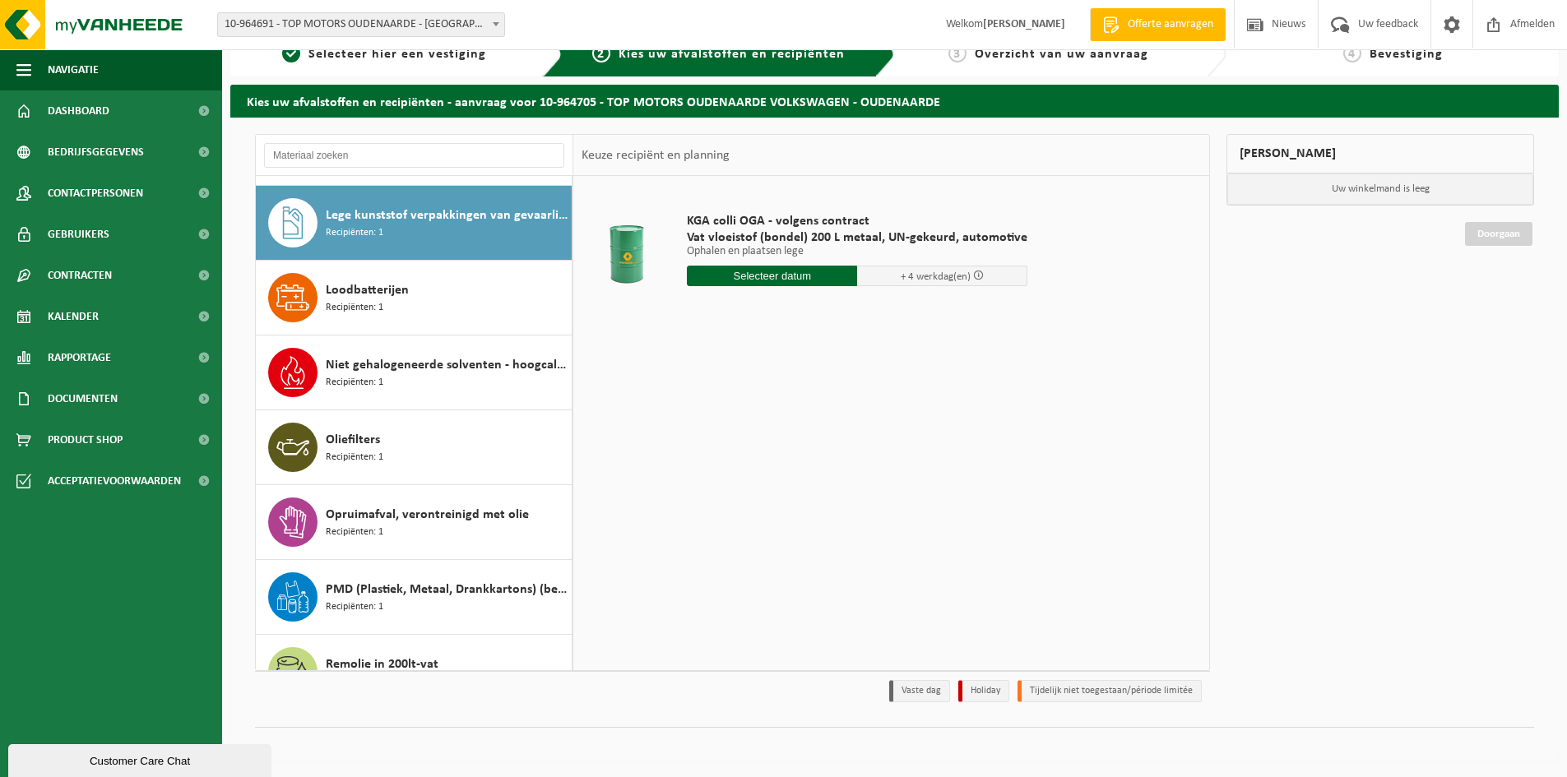
scroll to position [299, 0]
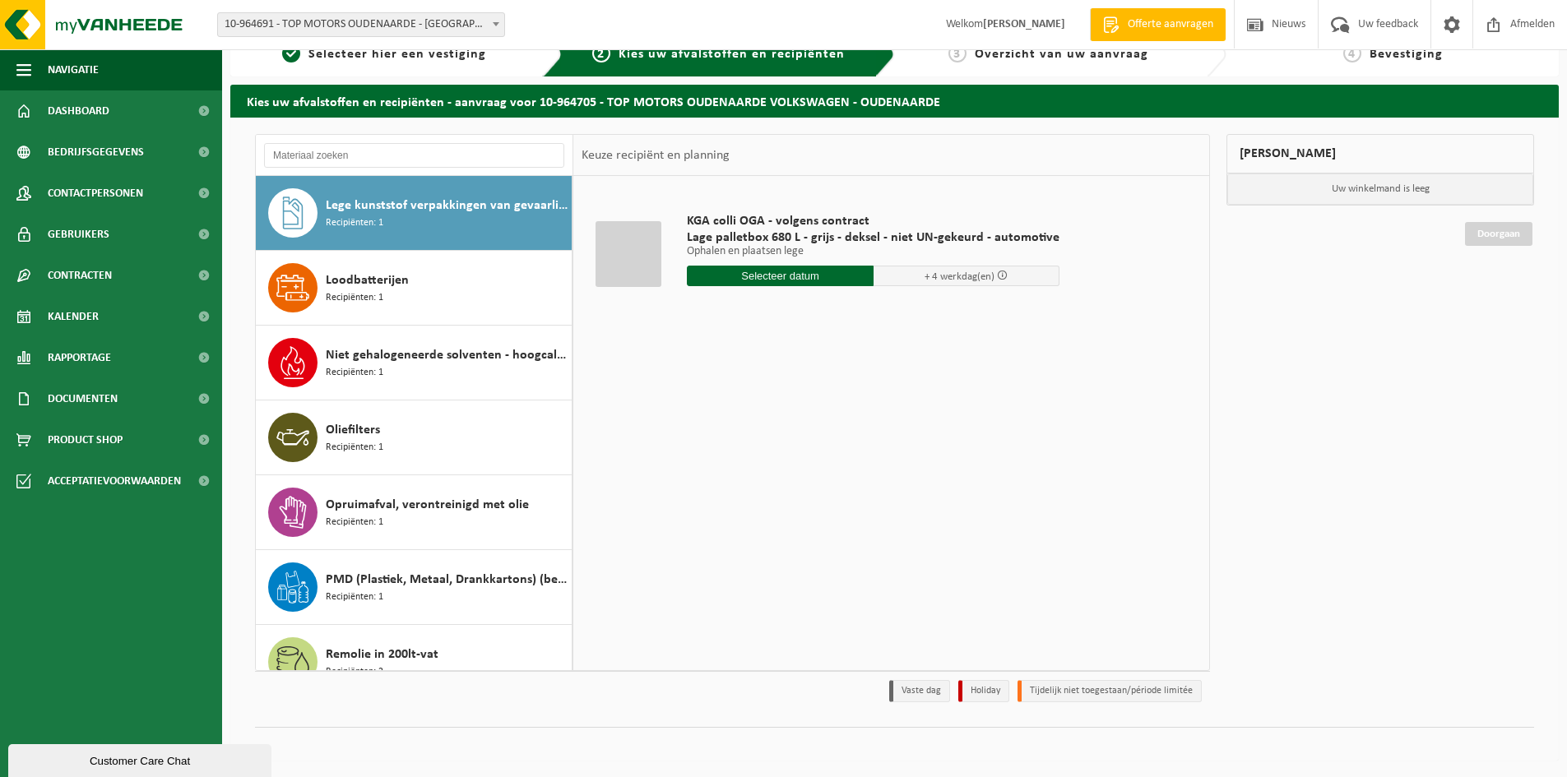
click at [775, 278] on input "text" at bounding box center [780, 276] width 187 height 21
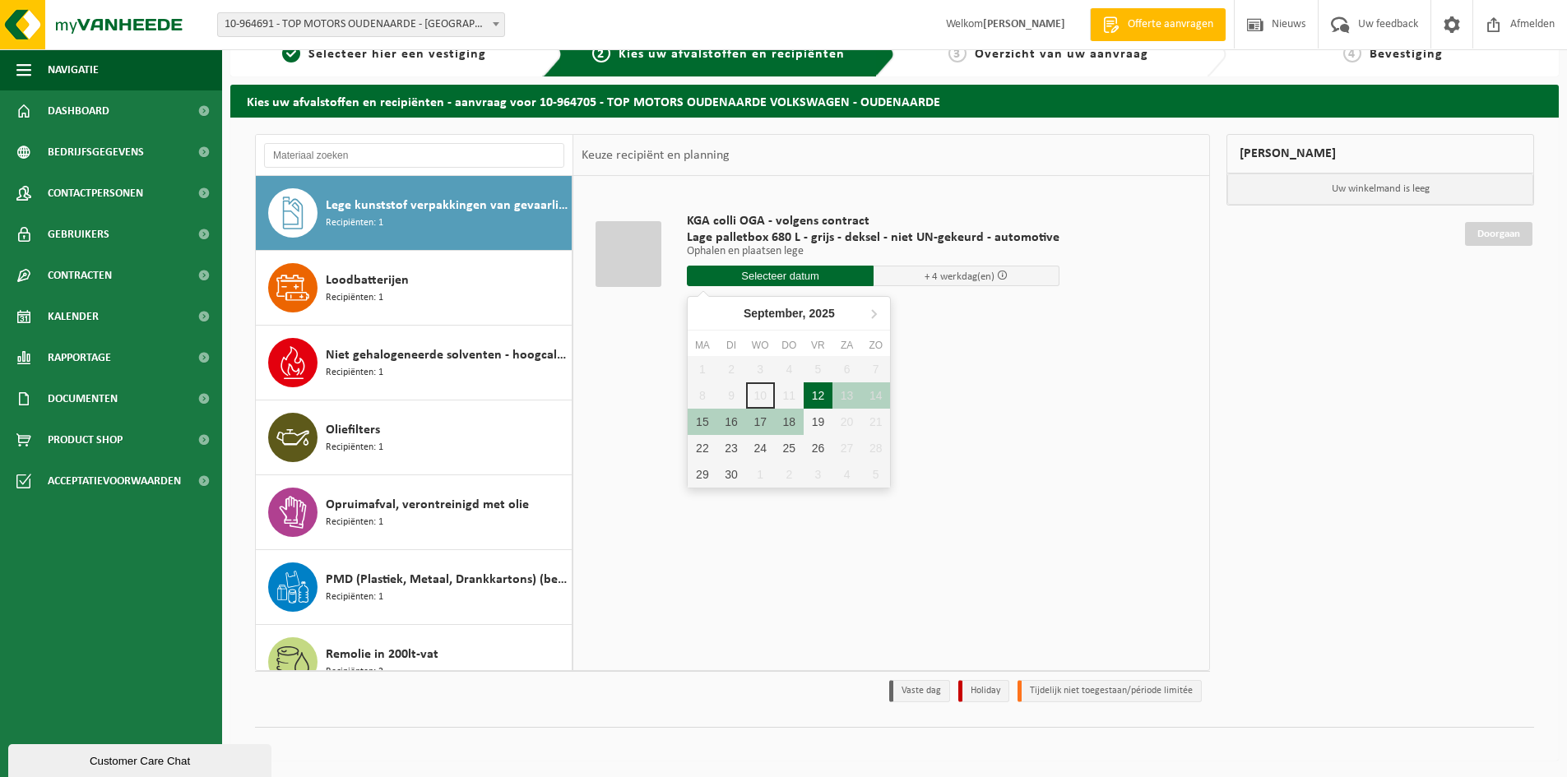
click at [819, 395] on div "12" at bounding box center [817, 395] width 29 height 26
type input "Van 2025-09-12"
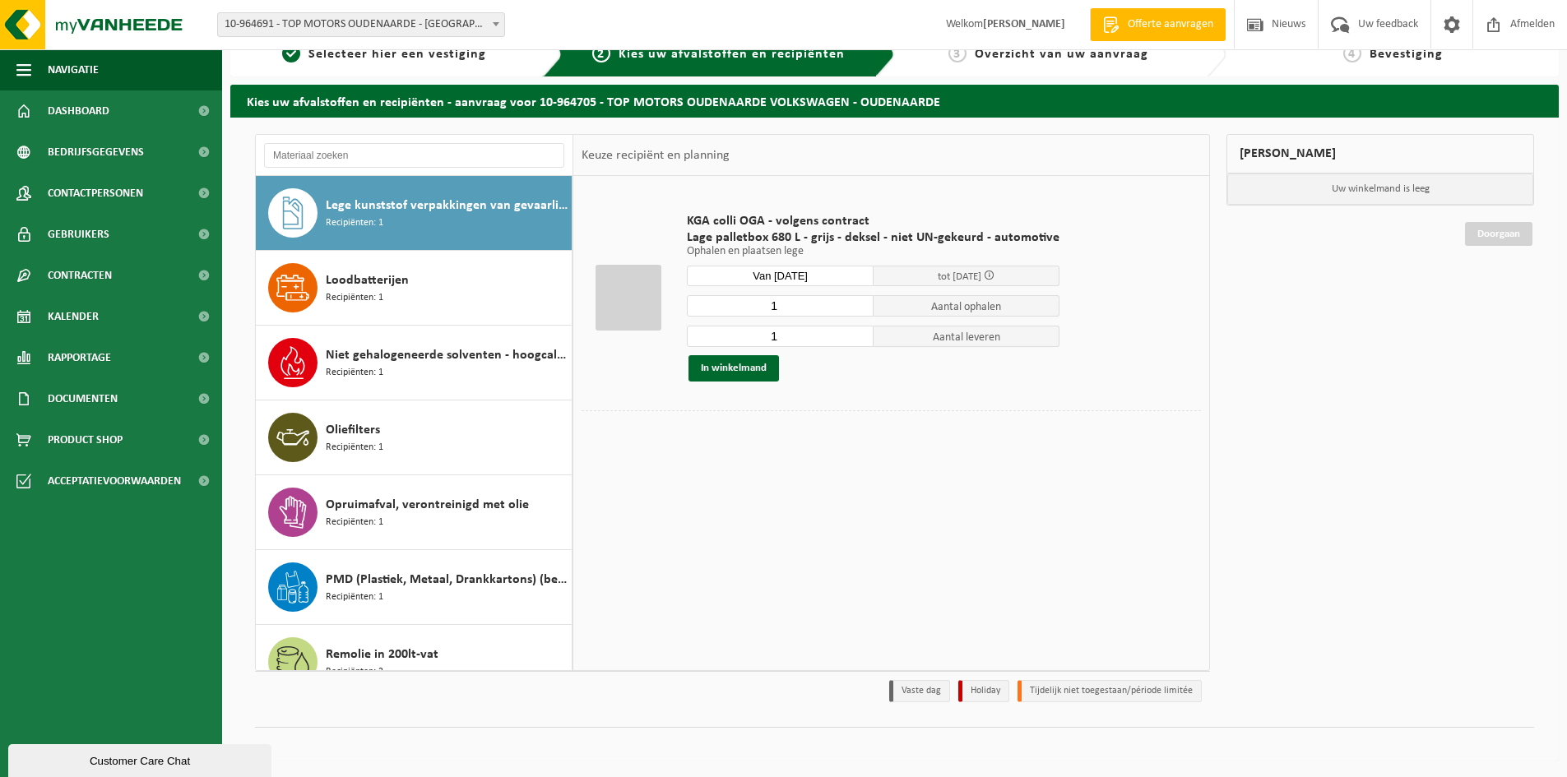
click at [814, 312] on input "1" at bounding box center [780, 305] width 187 height 21
type input "2"
click at [853, 303] on input "2" at bounding box center [780, 305] width 187 height 21
click at [817, 336] on input "1" at bounding box center [780, 336] width 187 height 21
type input "2"
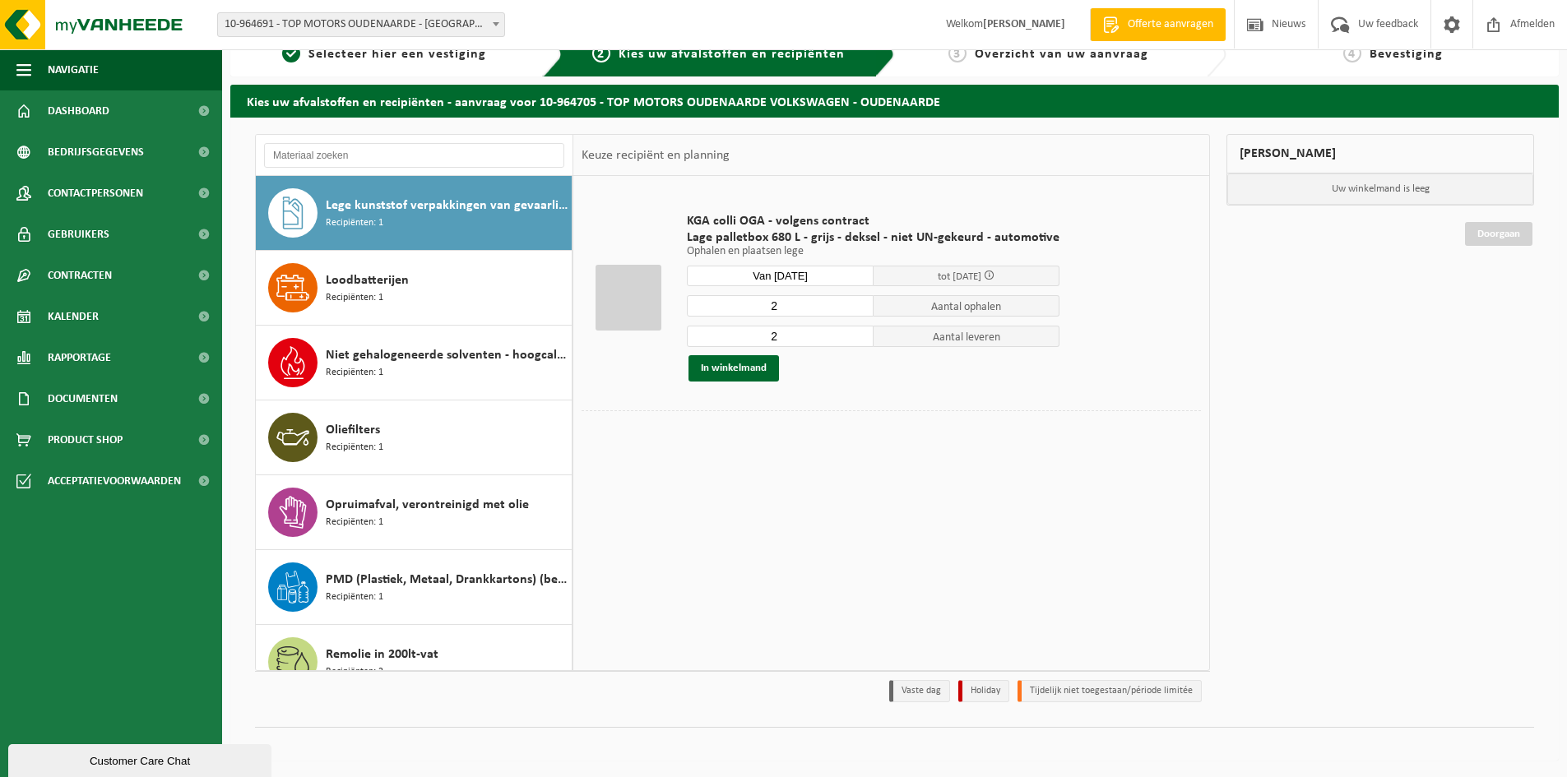
click at [854, 330] on input "2" at bounding box center [780, 336] width 187 height 21
click at [749, 371] on button "In winkelmand" at bounding box center [733, 368] width 90 height 26
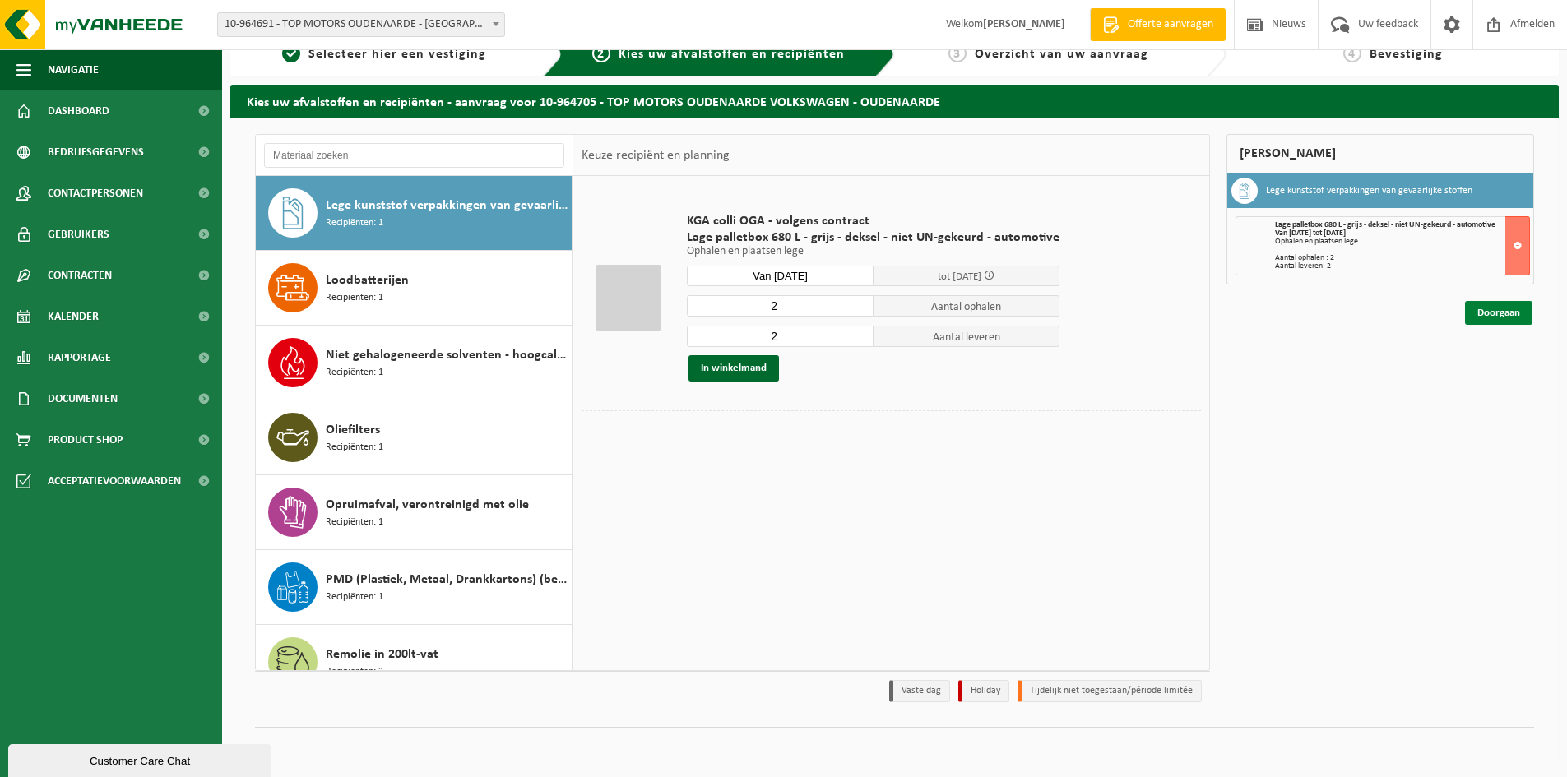
click at [1497, 315] on link "Doorgaan" at bounding box center [1498, 313] width 67 height 24
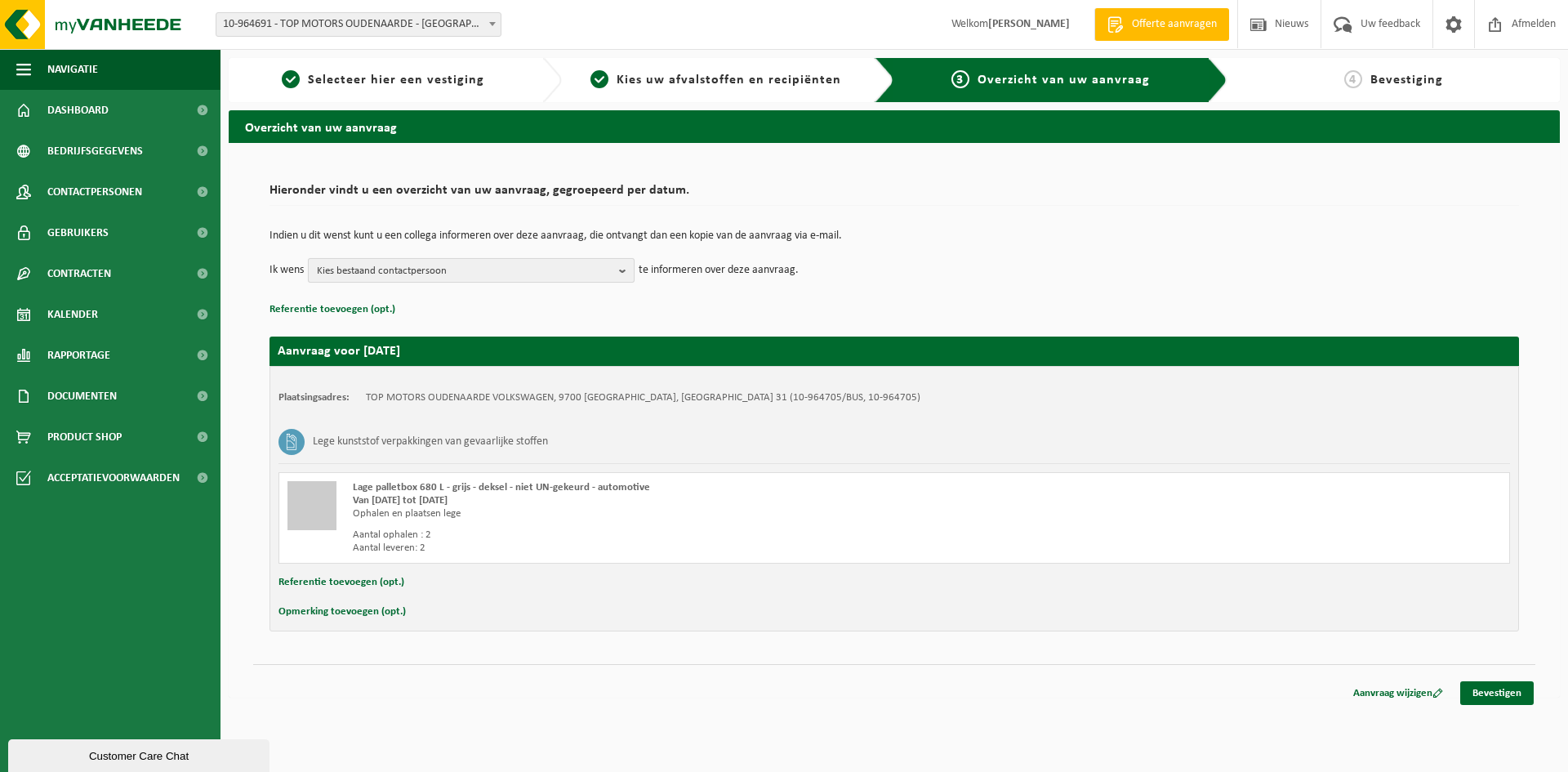
click at [596, 267] on span "Kies bestaand contactpersoon" at bounding box center [465, 271] width 296 height 25
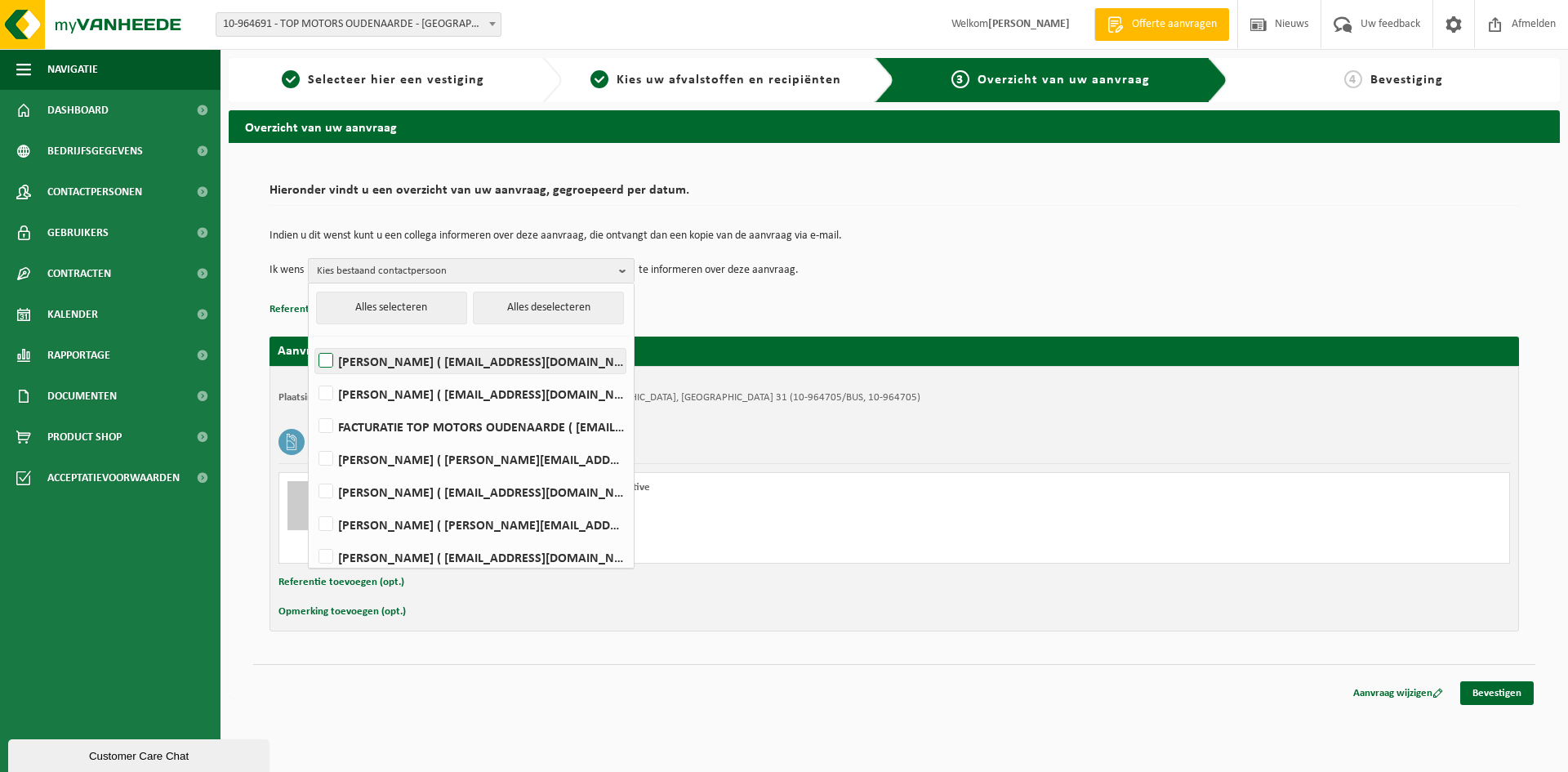
click at [328, 362] on label "RONNY DELEPELEERE ( ronny.delepeleere@topmotors.be )" at bounding box center [470, 361] width 310 height 25
click at [313, 341] on input "RONNY DELEPELEERE ( ronny.delepeleere@topmotors.be )" at bounding box center [312, 340] width 1 height 1
checkbox input "true"
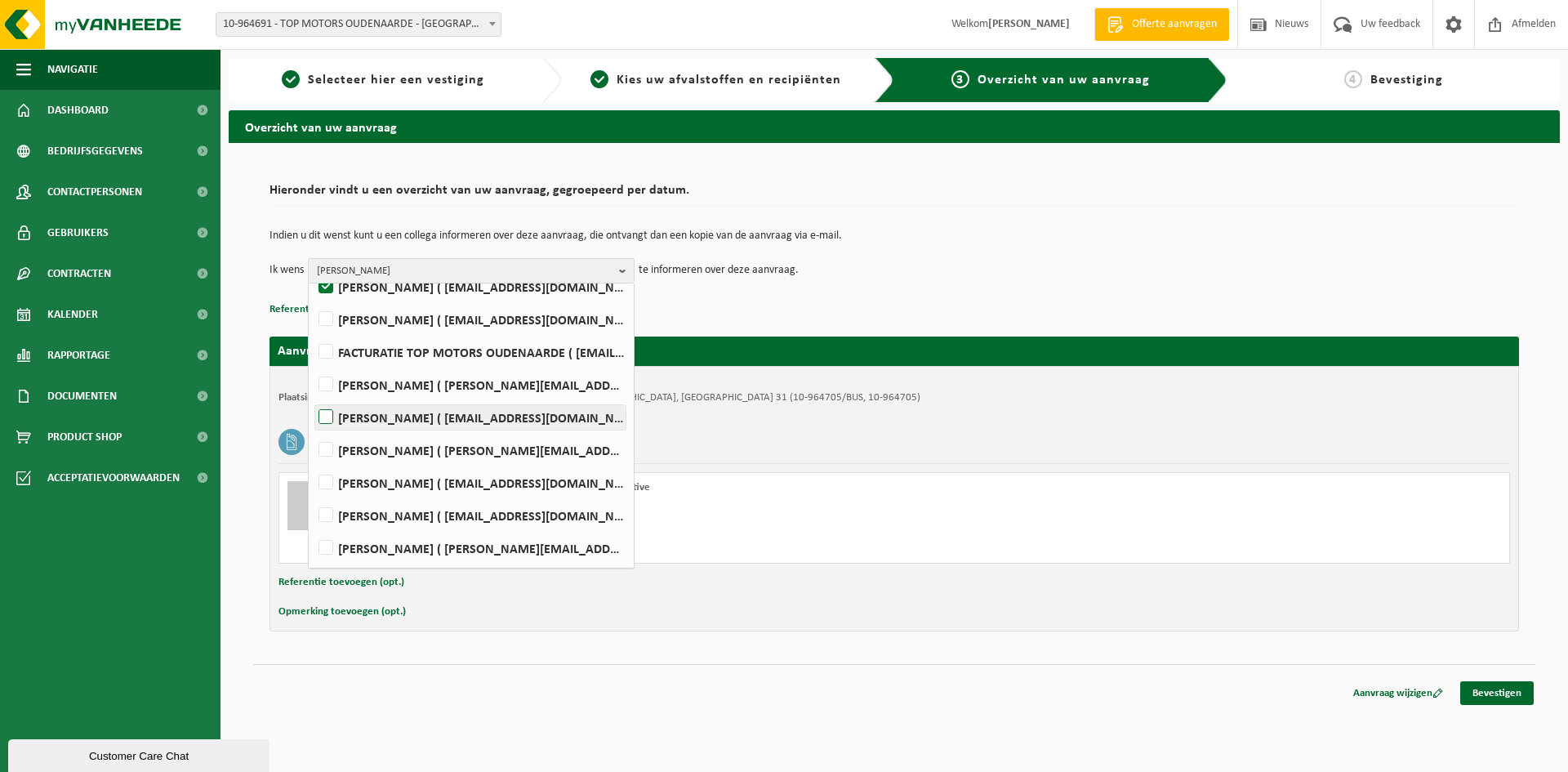
click at [330, 420] on label "TOM VANDEGEHUCHTE ( tom.vandegehuchte@topmotors.be )" at bounding box center [470, 417] width 310 height 25
click at [313, 397] on input "TOM VANDEGEHUCHTE ( tom.vandegehuchte@topmotors.be )" at bounding box center [312, 396] width 1 height 1
checkbox input "true"
click at [1048, 256] on td "Indien u dit wenst kunt u een collega informeren over deze aanvraag, die ontvan…" at bounding box center [894, 244] width 1249 height 28
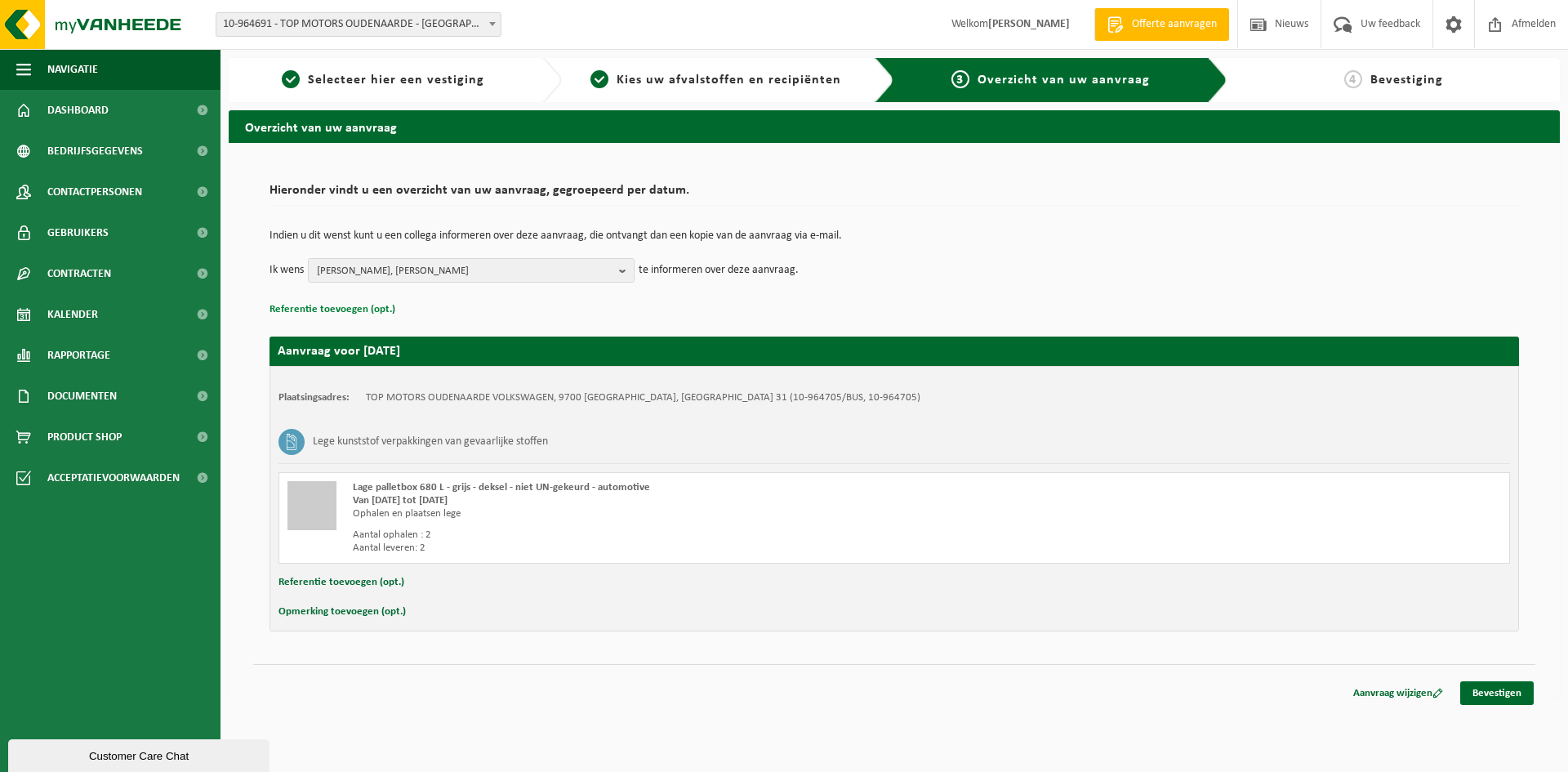
click at [347, 302] on button "Referentie toevoegen (opt.)" at bounding box center [332, 309] width 126 height 21
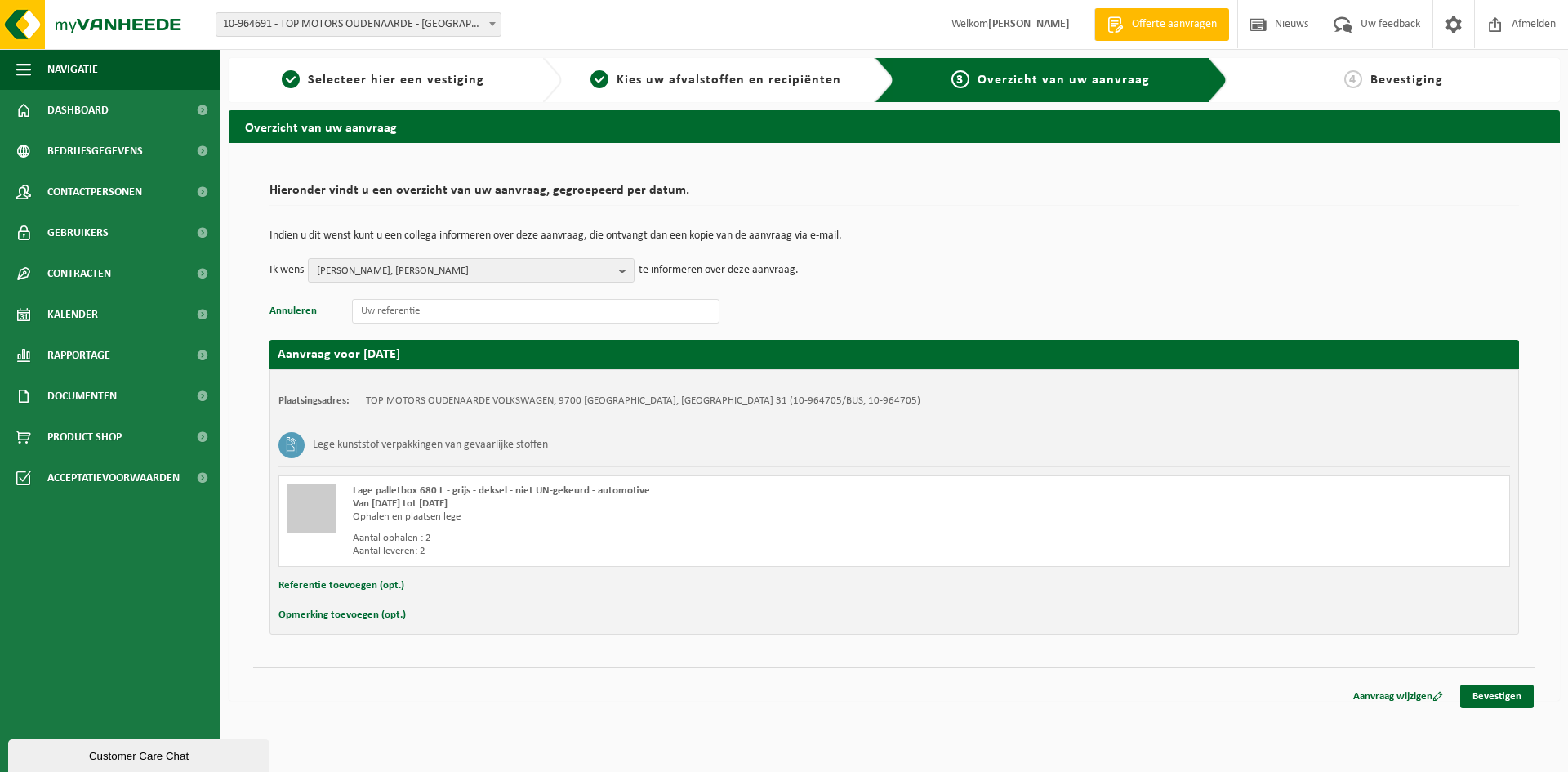
click at [1065, 301] on p "Annuleren" at bounding box center [894, 311] width 1249 height 25
click at [1497, 698] on link "Bevestigen" at bounding box center [1497, 696] width 73 height 24
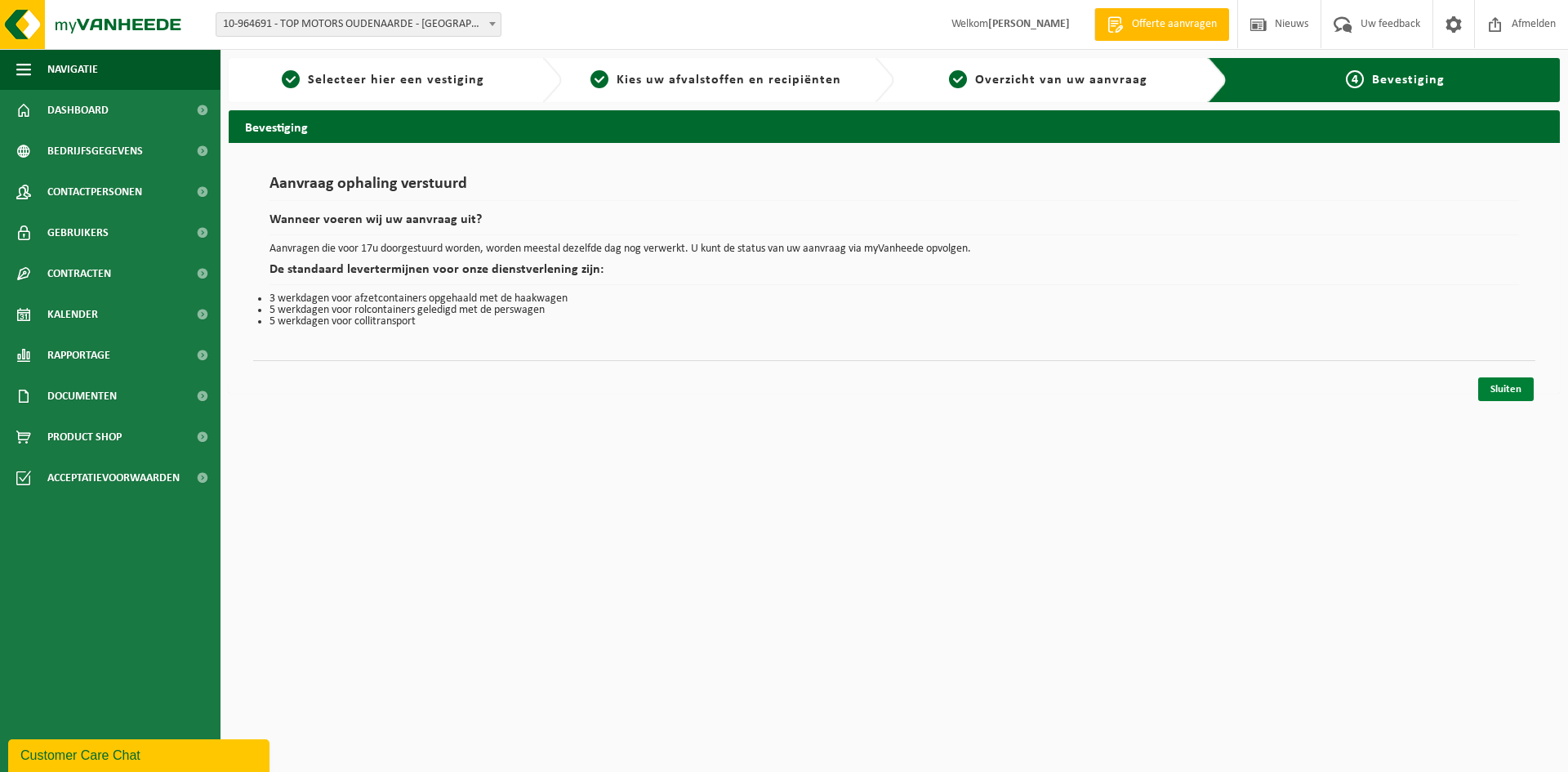
click at [1493, 393] on link "Sluiten" at bounding box center [1505, 389] width 56 height 24
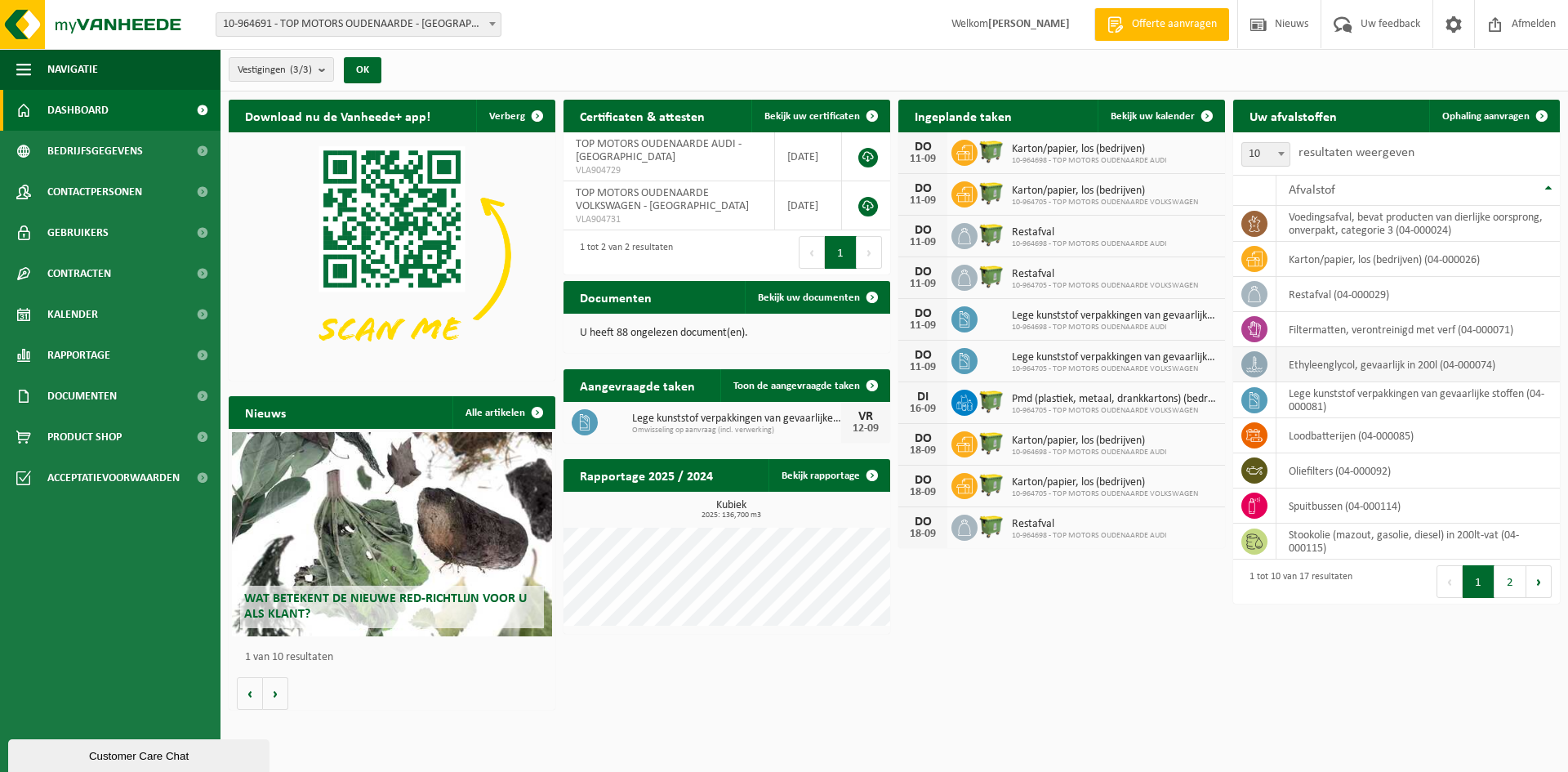
click at [1371, 369] on td "ethyleenglycol, gevaarlijk in 200l (04-000074)" at bounding box center [1417, 364] width 283 height 35
